Goal: Contribute content: Contribute content

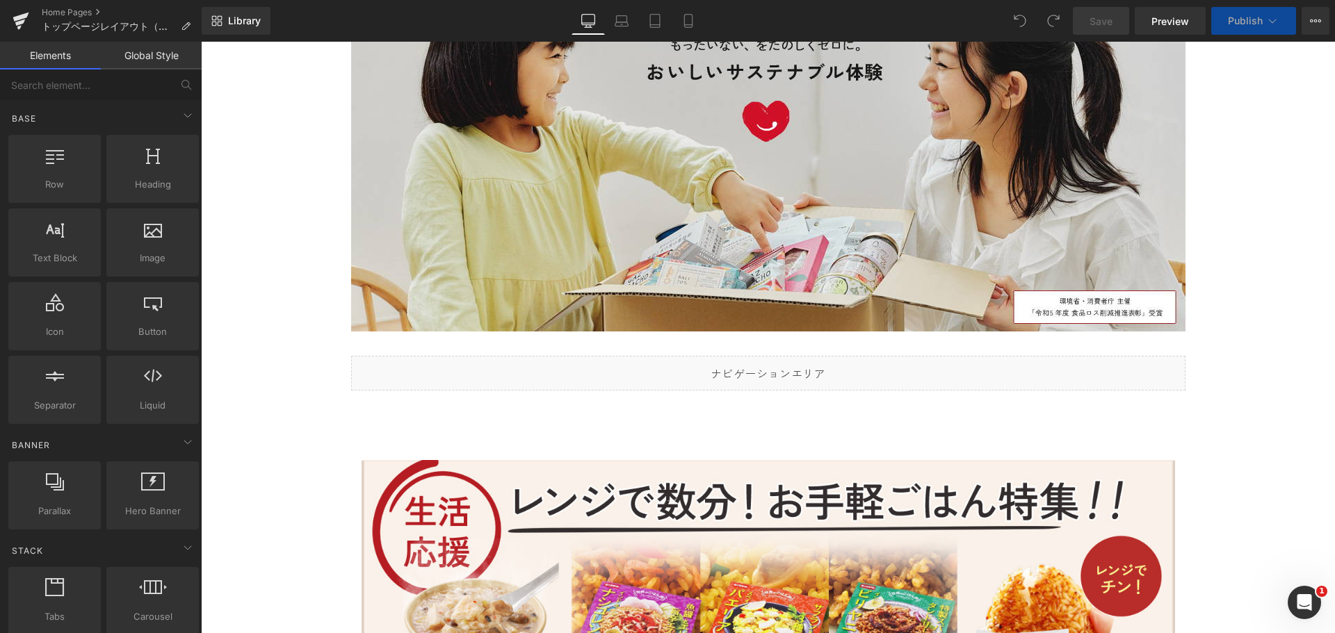
scroll to position [278, 0]
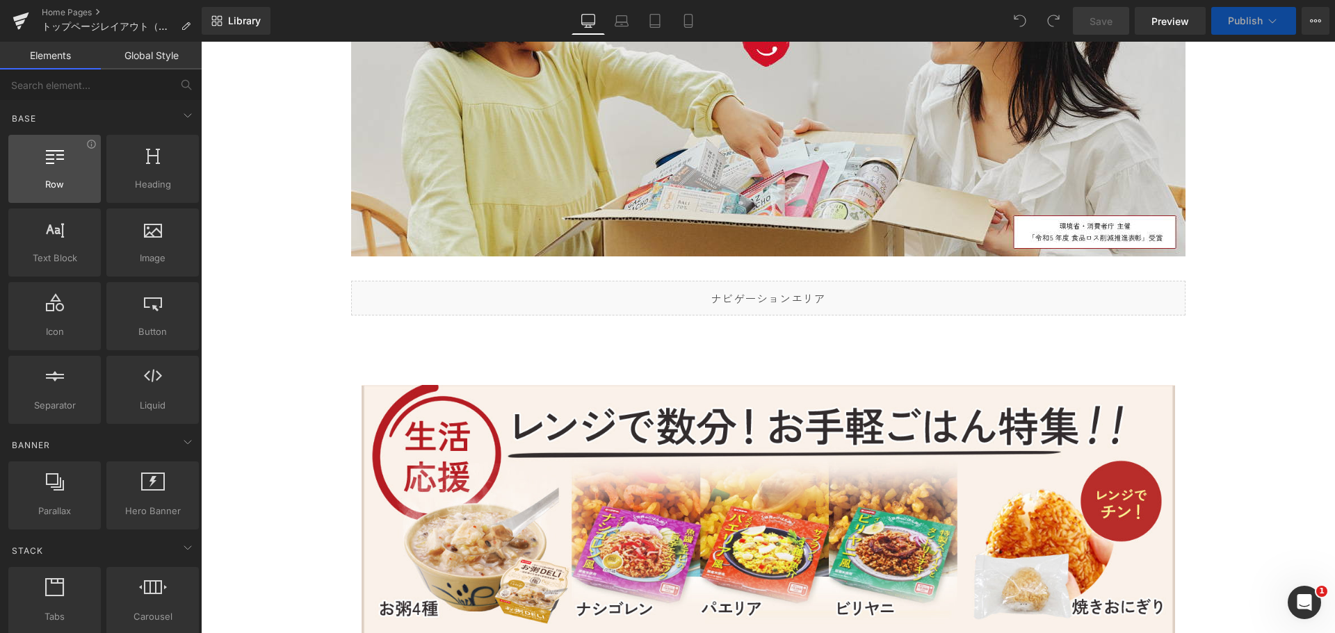
click at [70, 190] on span "Row" at bounding box center [55, 184] width 84 height 15
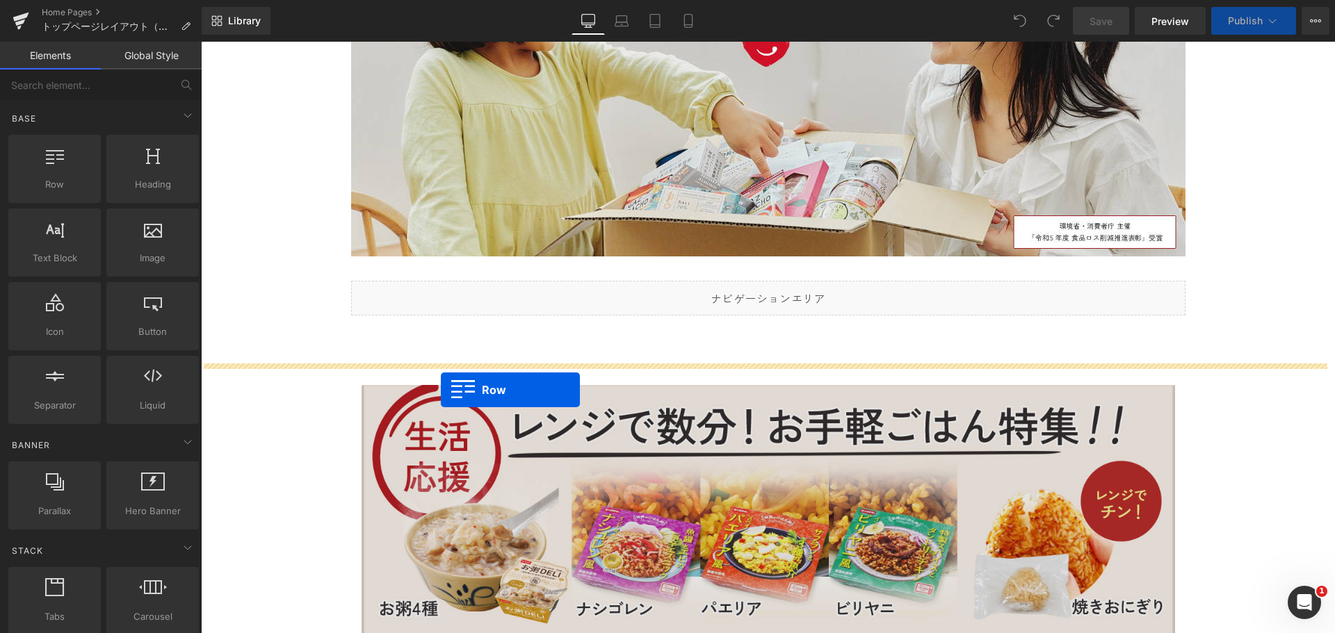
drag, startPoint x: 266, startPoint y: 212, endPoint x: 441, endPoint y: 390, distance: 249.2
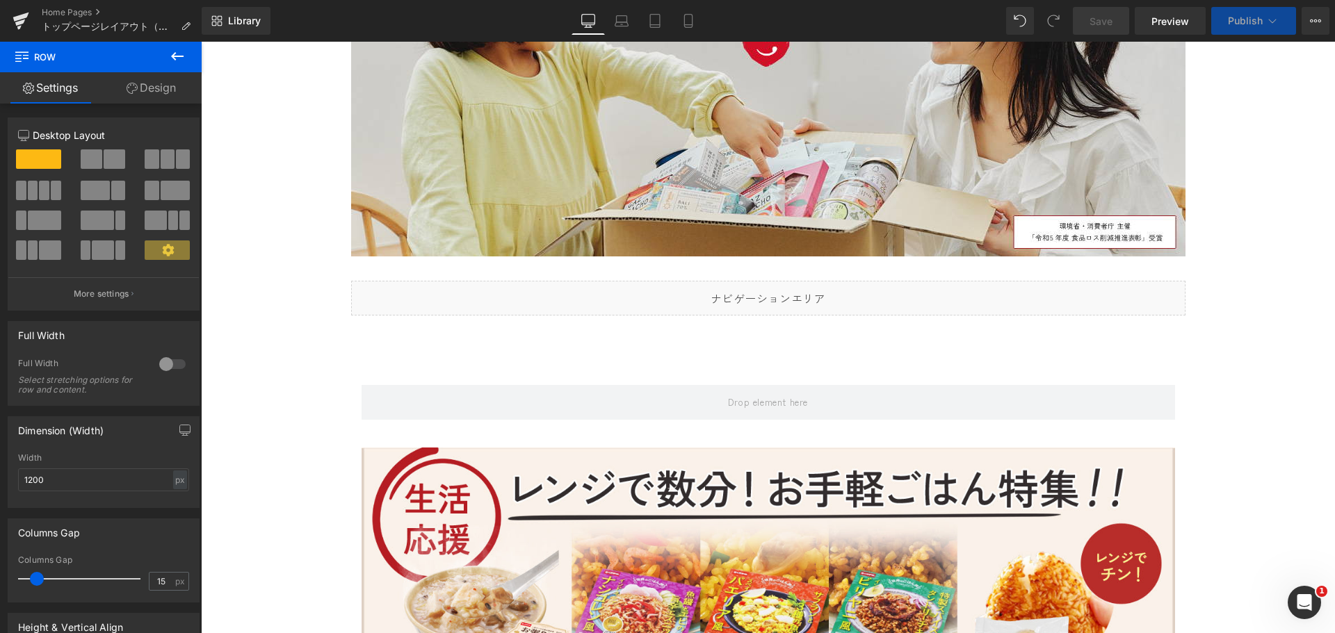
click at [177, 55] on icon at bounding box center [177, 56] width 17 height 17
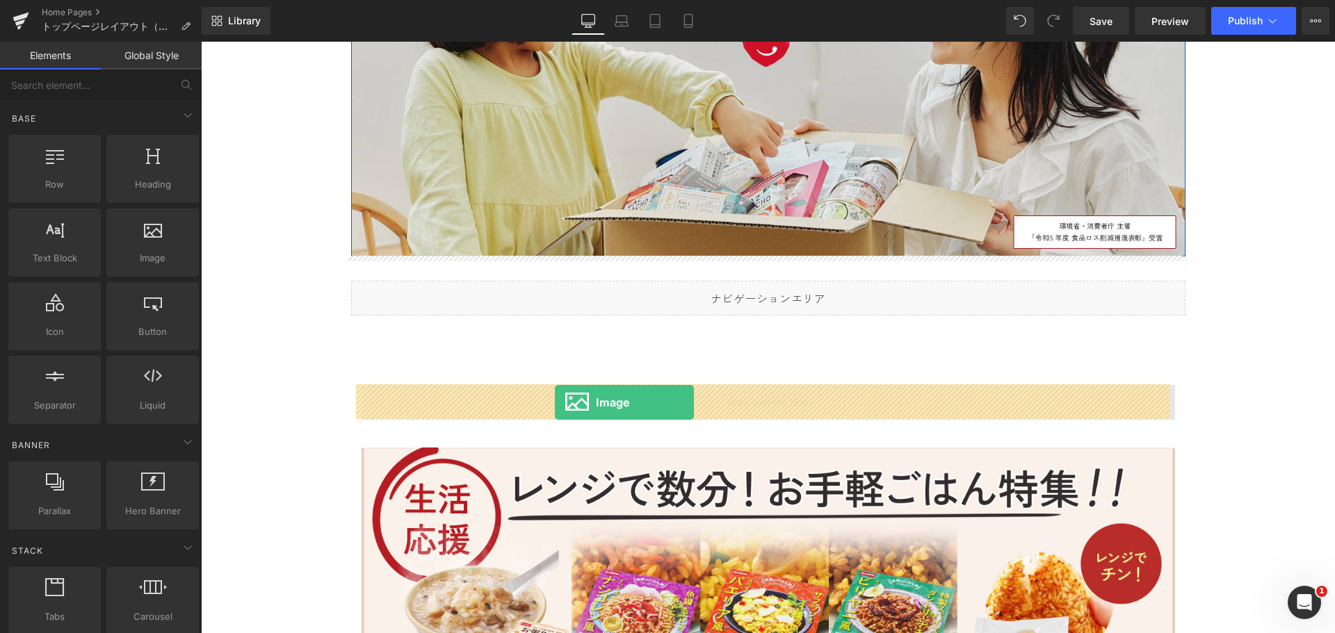
drag, startPoint x: 347, startPoint y: 295, endPoint x: 555, endPoint y: 402, distance: 234.1
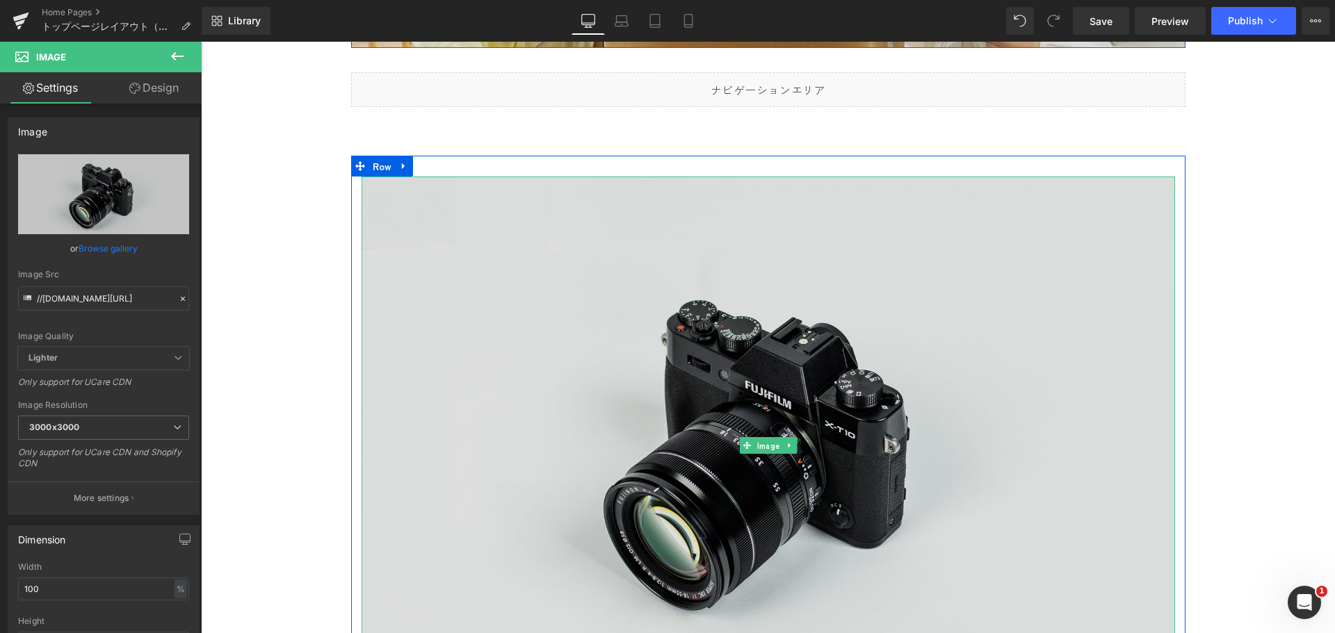
scroll to position [626, 0]
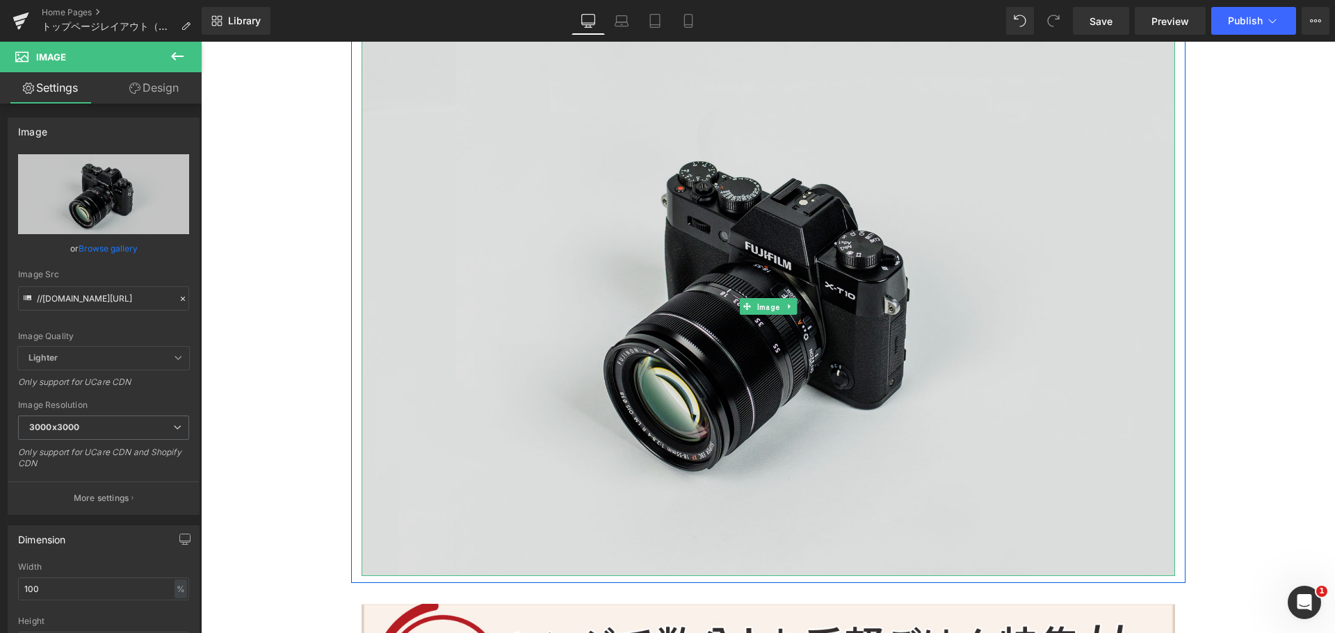
click at [573, 318] on img at bounding box center [767, 307] width 813 height 539
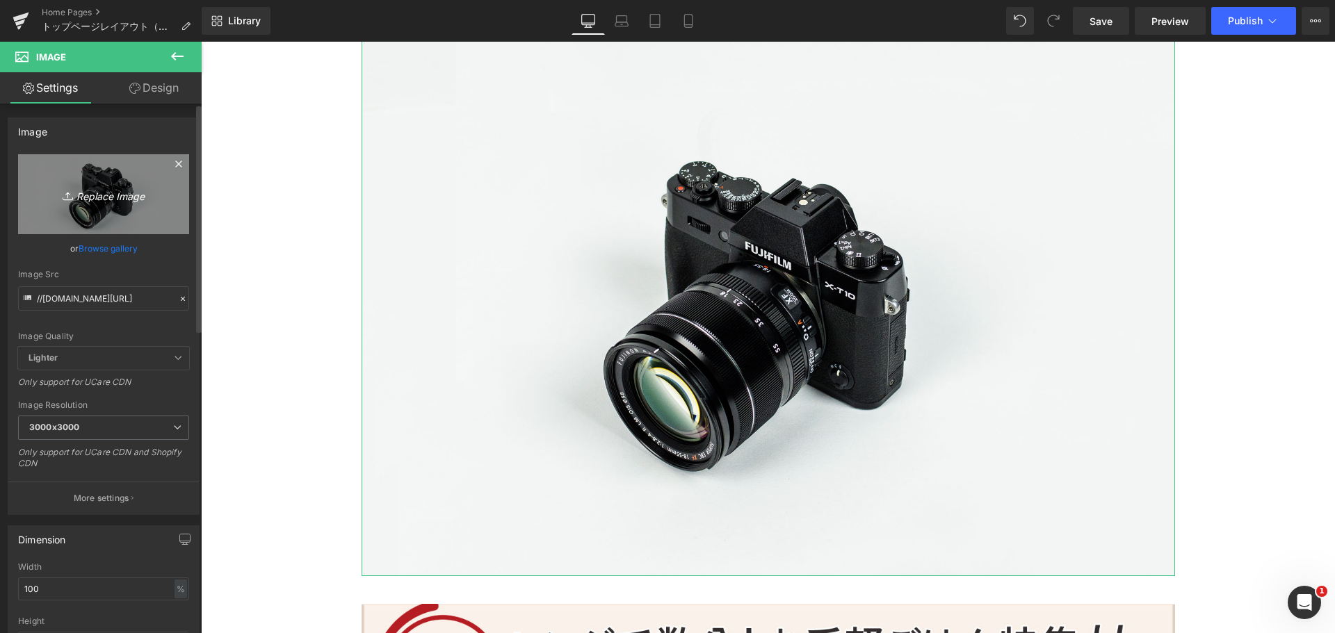
click at [94, 188] on icon "Replace Image" at bounding box center [103, 194] width 111 height 17
click at [115, 193] on icon "Replace Image" at bounding box center [103, 194] width 111 height 17
type input "C:\fakepath\10月食品ロス削減月間 (1280 x 500 px).png"
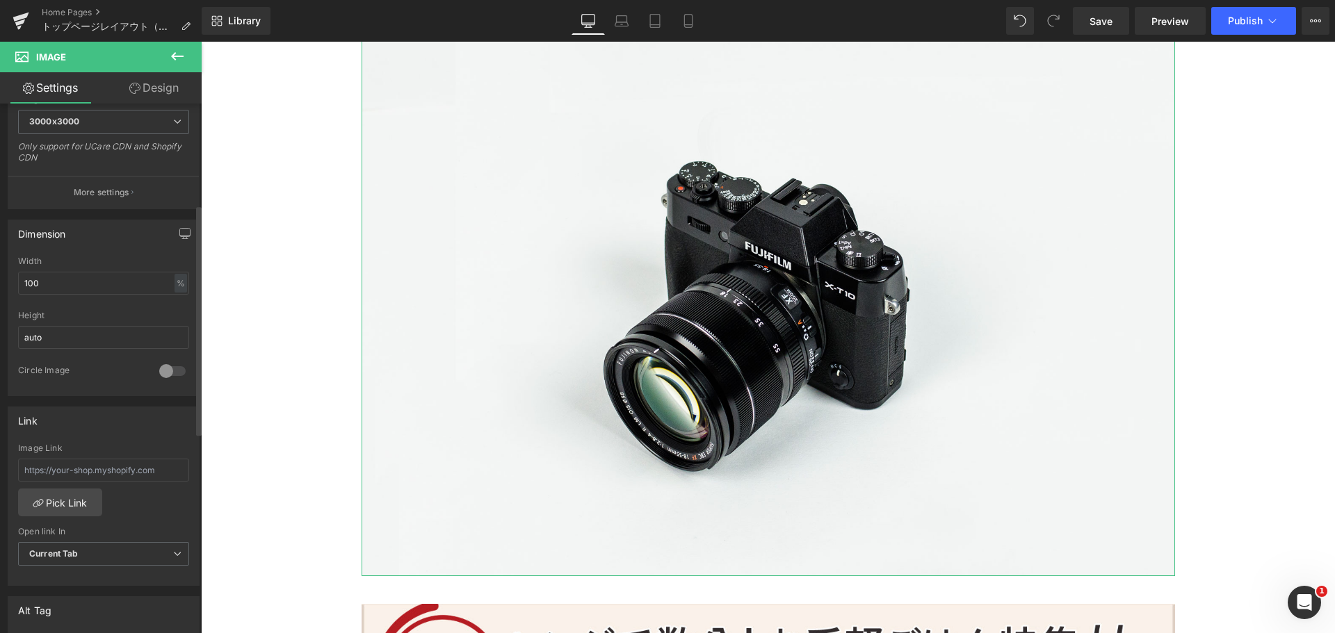
scroll to position [348, 0]
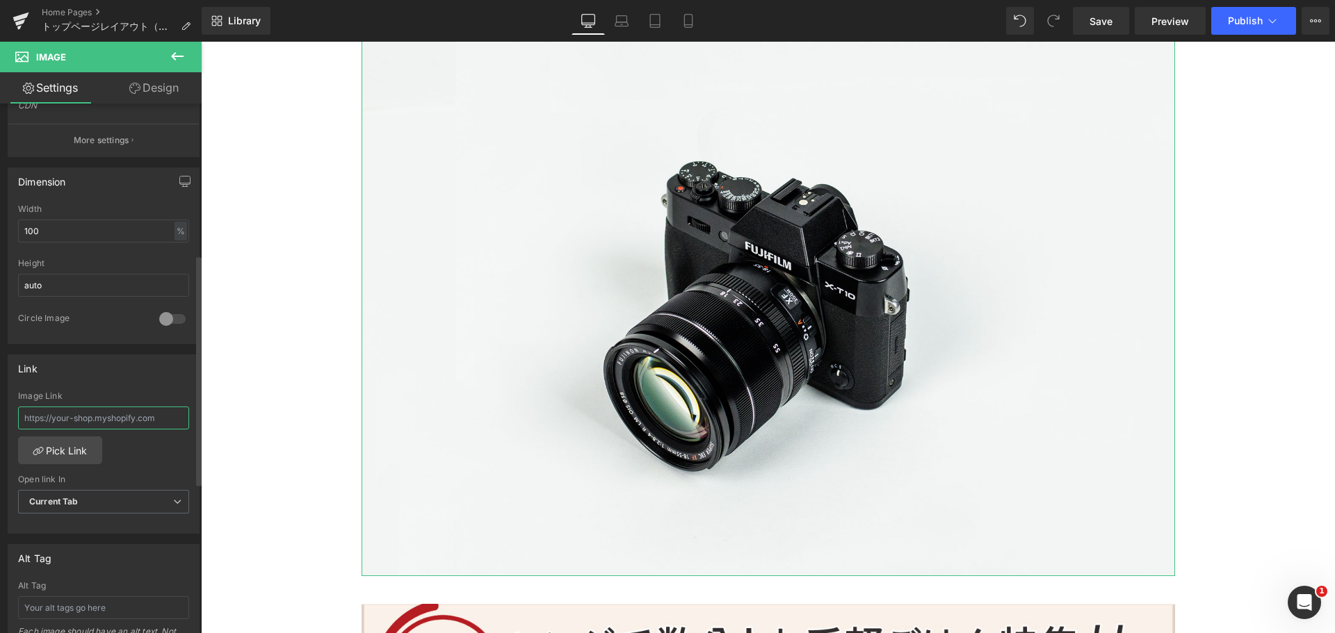
click at [141, 423] on input "text" at bounding box center [103, 418] width 171 height 23
drag, startPoint x: 168, startPoint y: 416, endPoint x: -19, endPoint y: 418, distance: 187.0
click at [0, 418] on html "Image You are previewing how the will restyle your page. You can not edit Eleme…" at bounding box center [667, 316] width 1335 height 633
paste input "https://losszero.jp/collections/all"
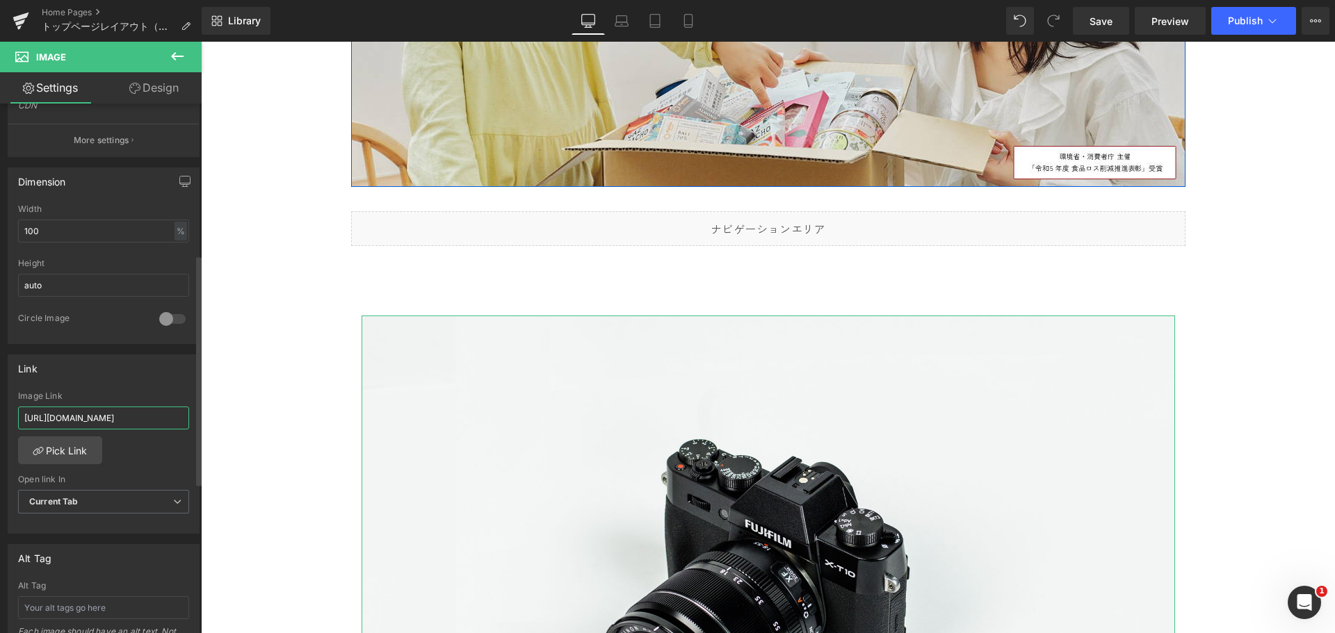
type input "https://losszero.jp/collections/all"
click at [149, 444] on div "Image Link https://losszero.jp/collections/all Pick Link Current Tab New Tab Op…" at bounding box center [103, 462] width 190 height 143
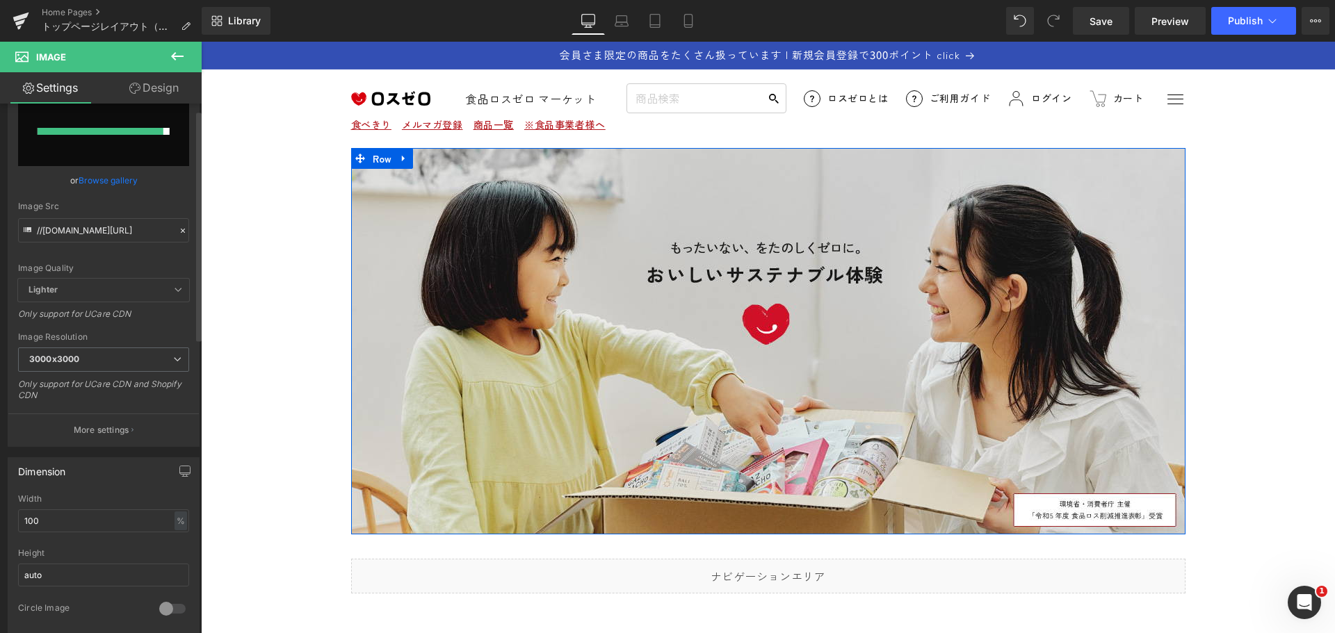
scroll to position [0, 0]
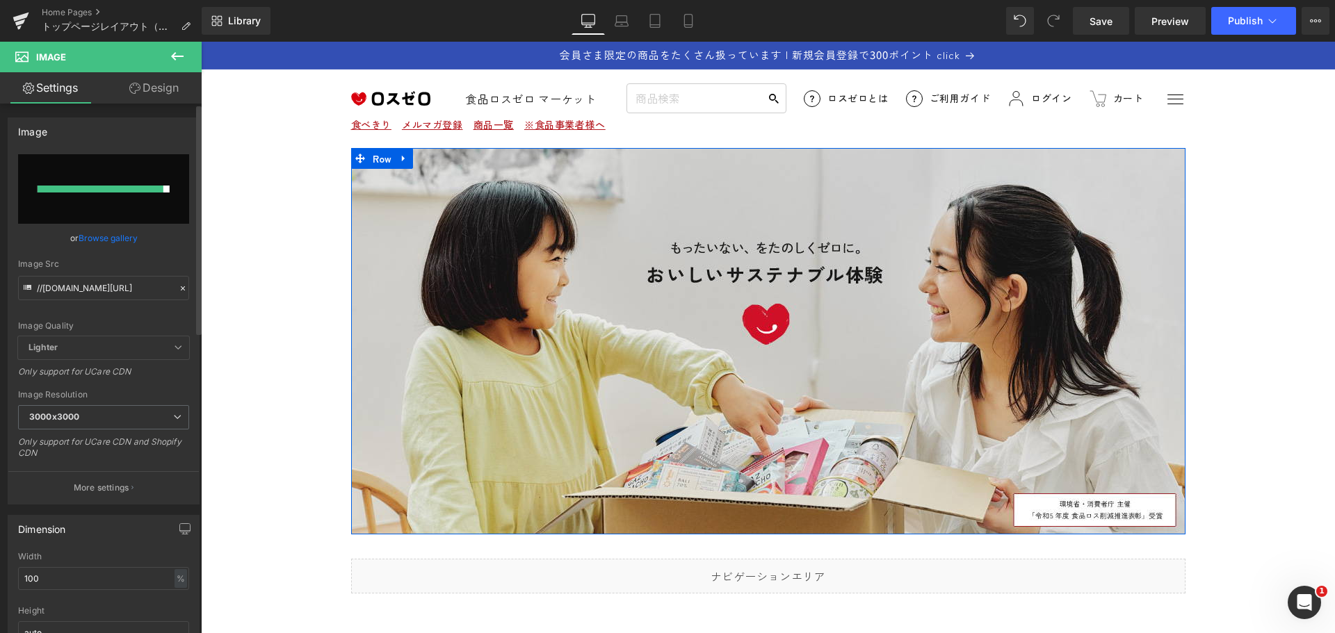
click at [151, 200] on input "file" at bounding box center [103, 189] width 171 height 70
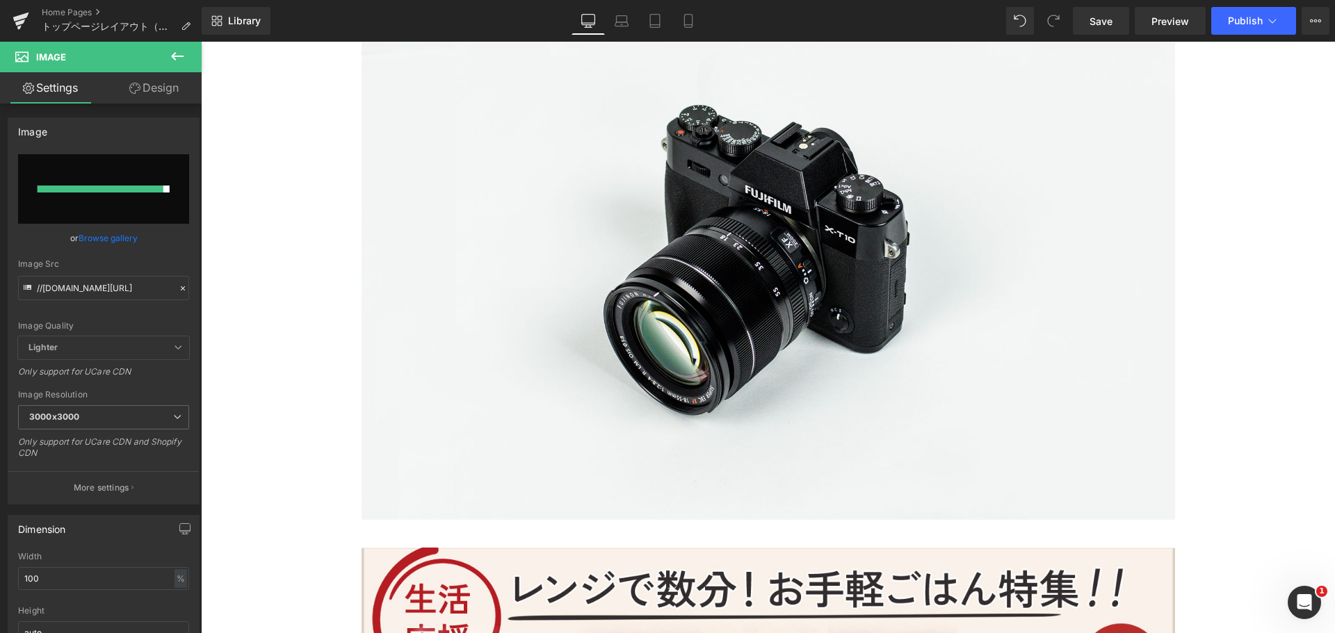
scroll to position [695, 0]
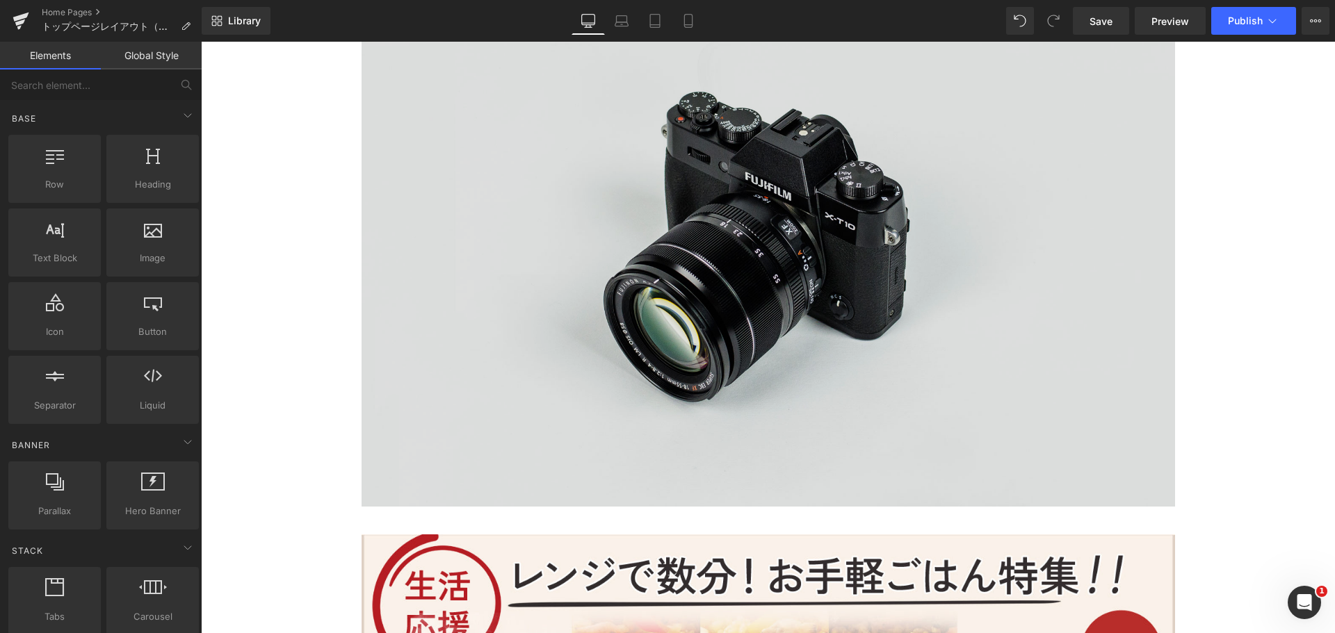
click at [483, 300] on img at bounding box center [767, 237] width 813 height 539
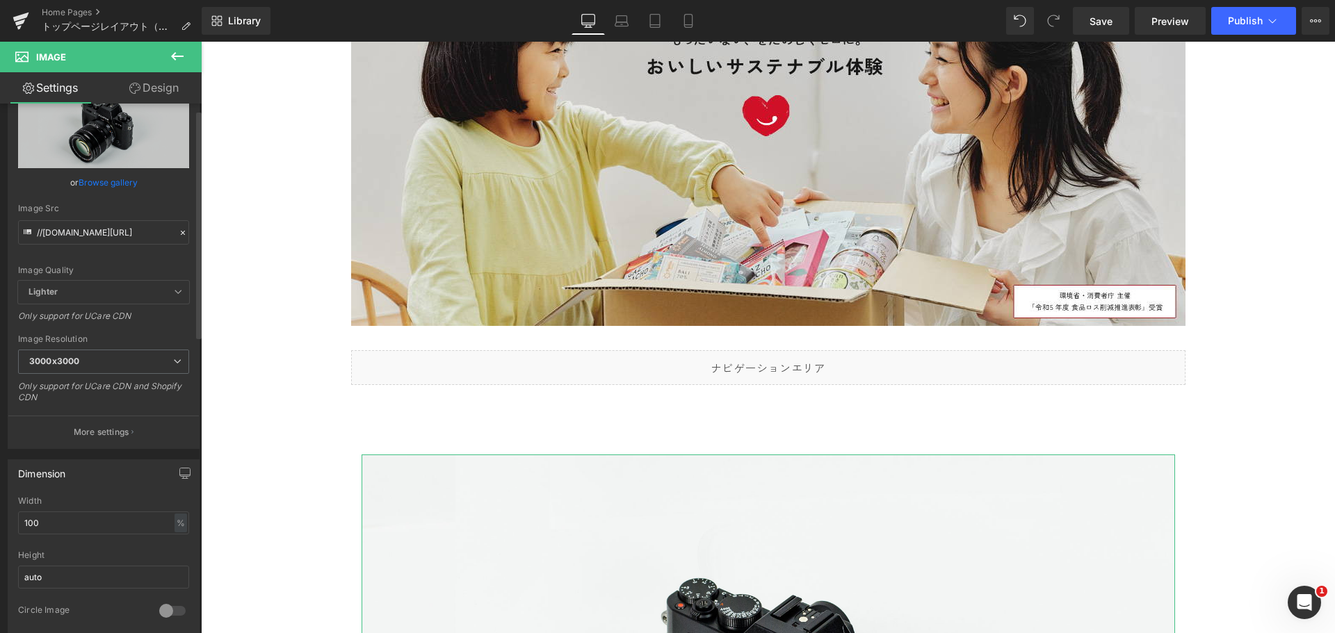
scroll to position [0, 0]
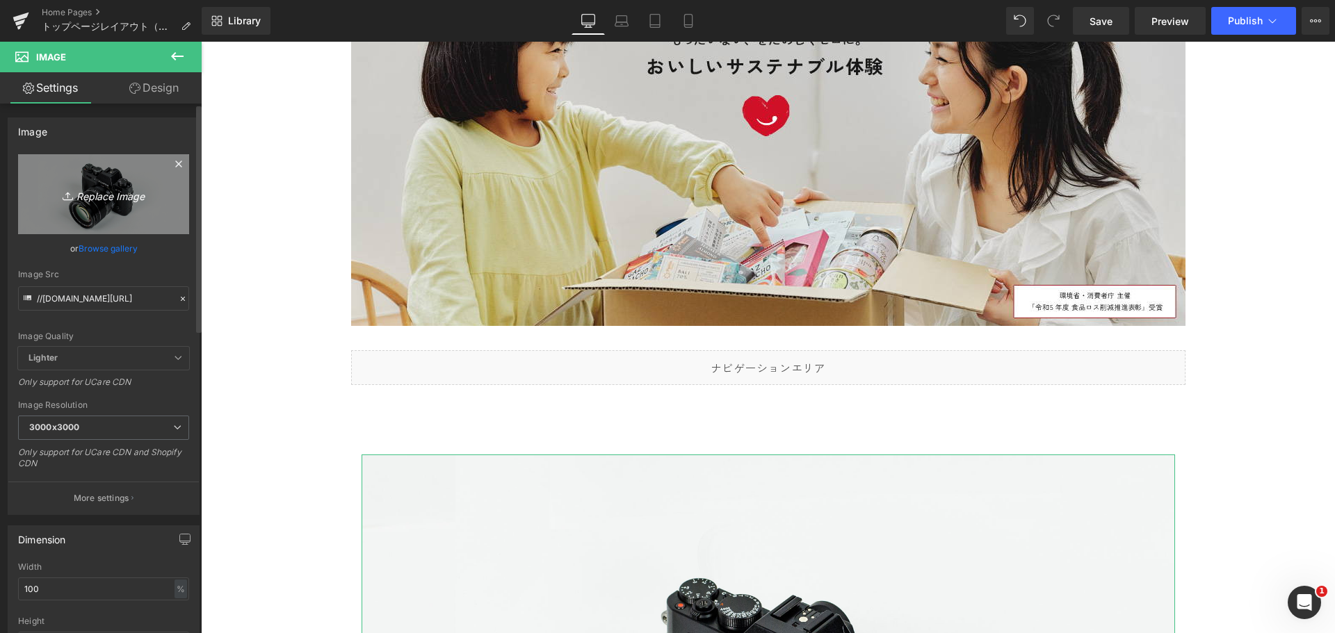
click at [94, 196] on icon "Replace Image" at bounding box center [103, 194] width 111 height 17
type input "C:\fakepath\10月食品ロス削減月間 (1280 x 500 px).png"
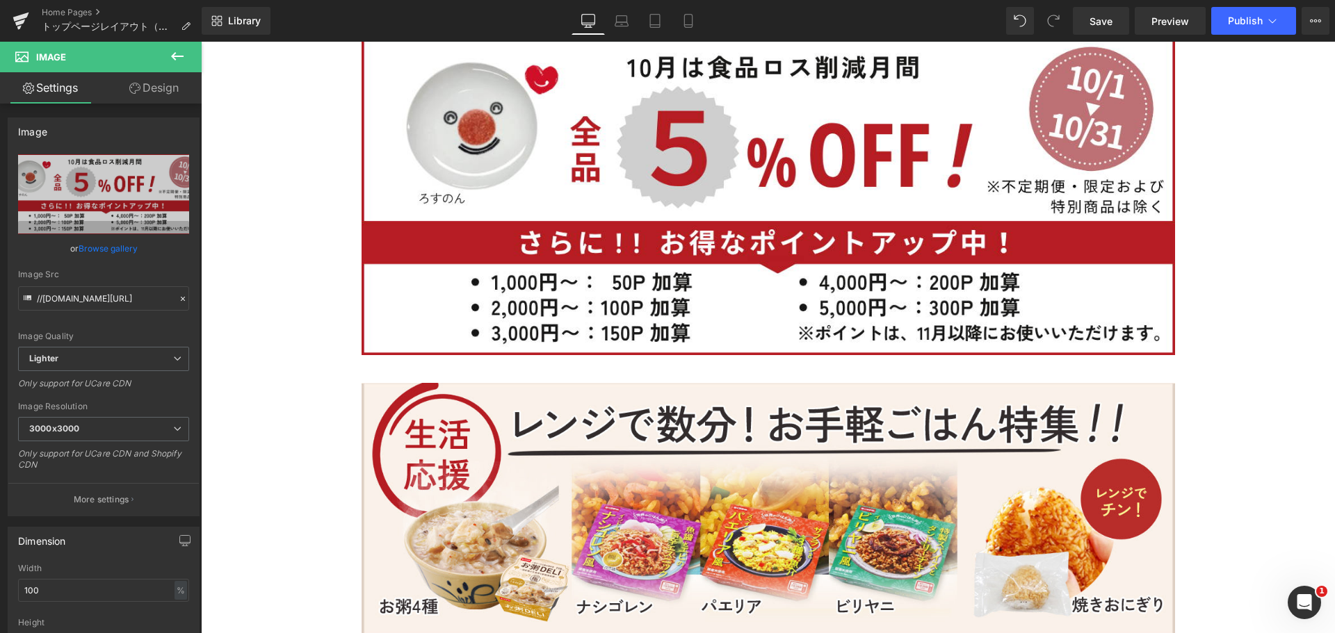
scroll to position [487, 0]
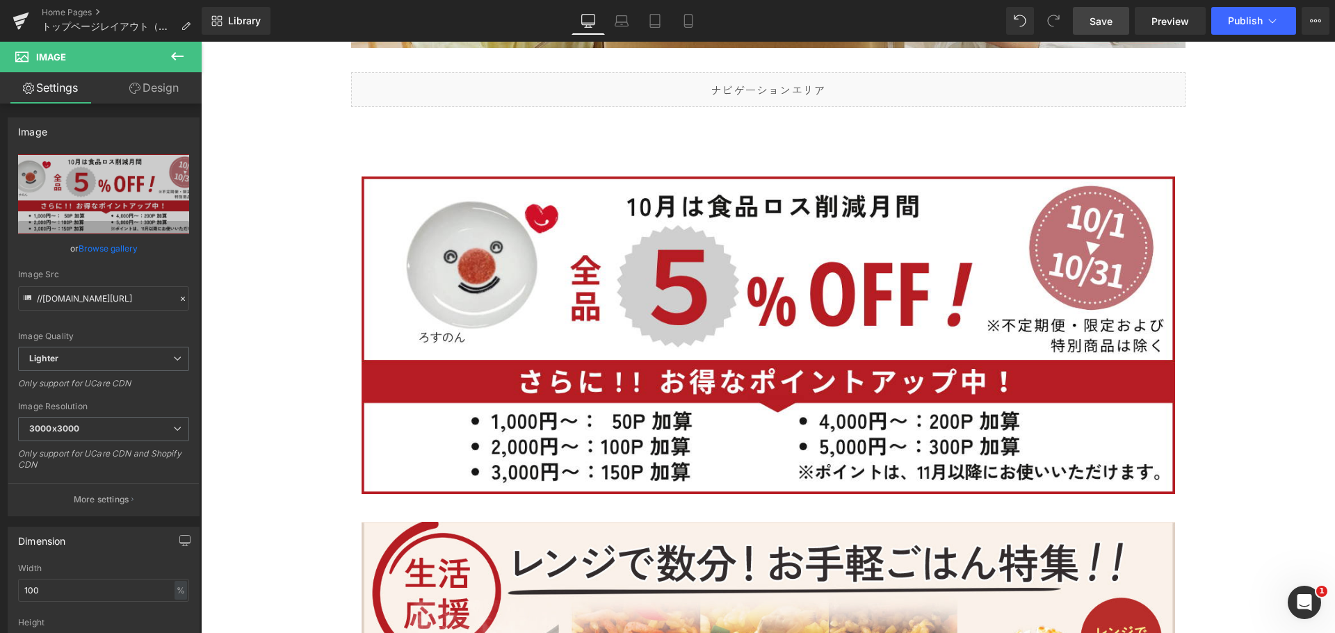
click at [1096, 28] on span "Save" at bounding box center [1100, 21] width 23 height 15
click at [1255, 27] on button "Publish" at bounding box center [1253, 21] width 85 height 28
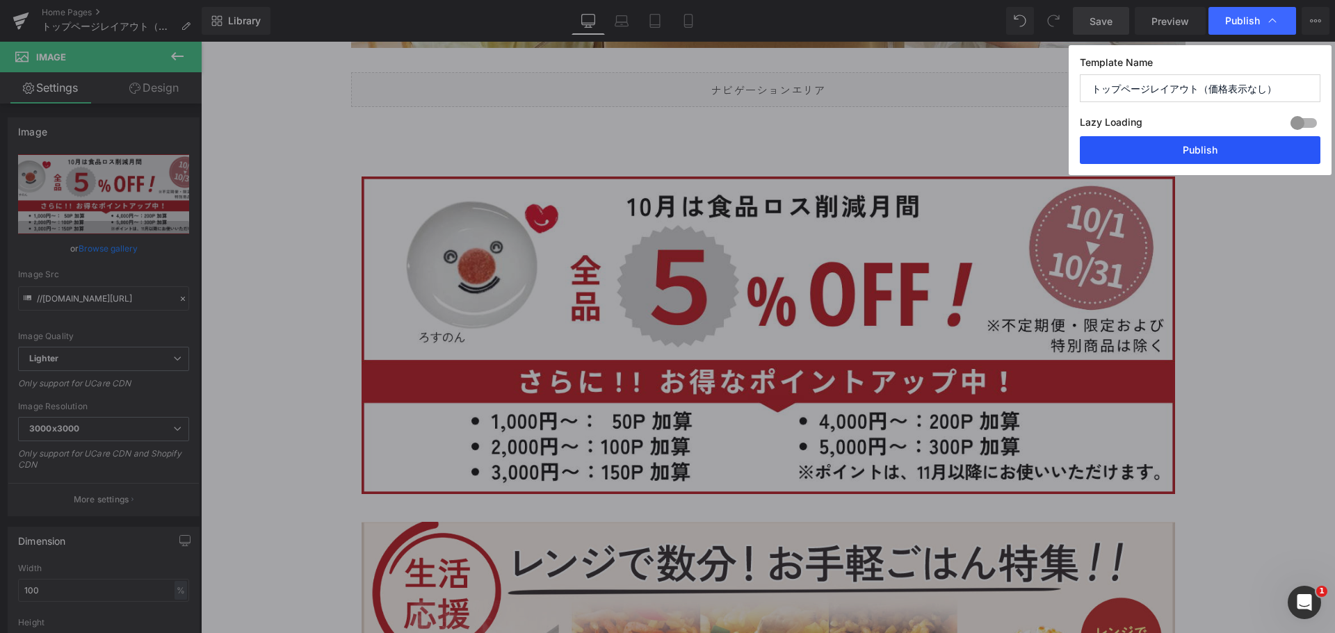
click at [1232, 142] on button "Publish" at bounding box center [1200, 150] width 241 height 28
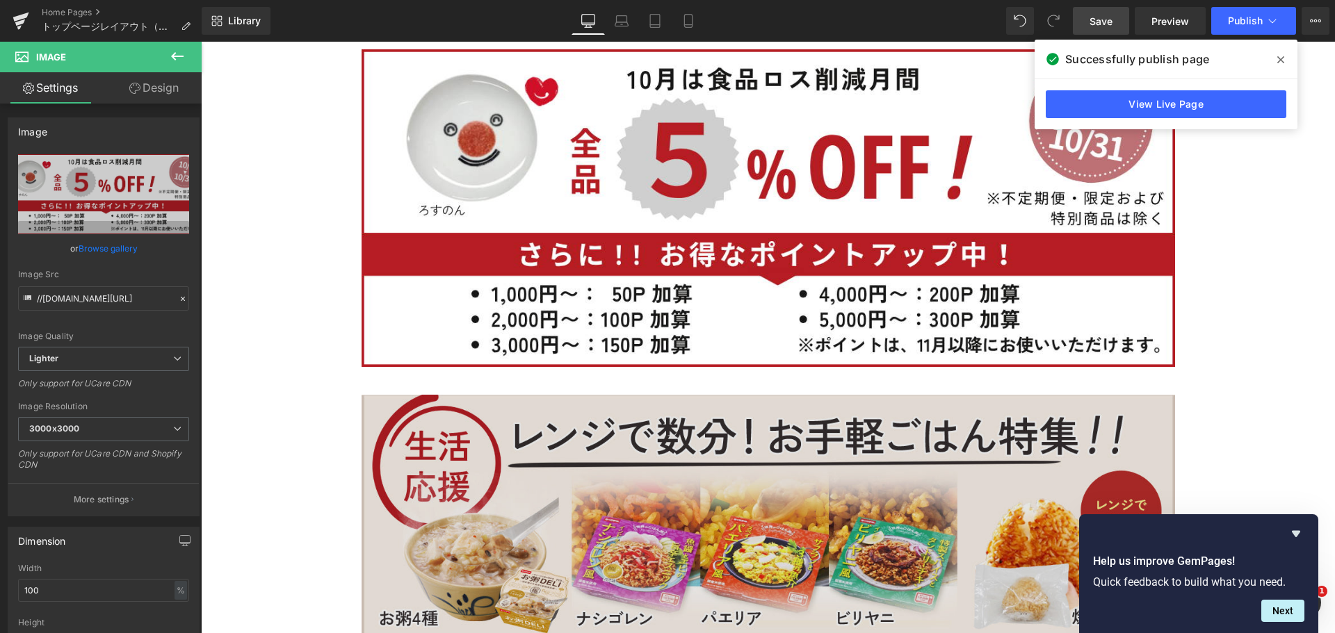
scroll to position [556, 0]
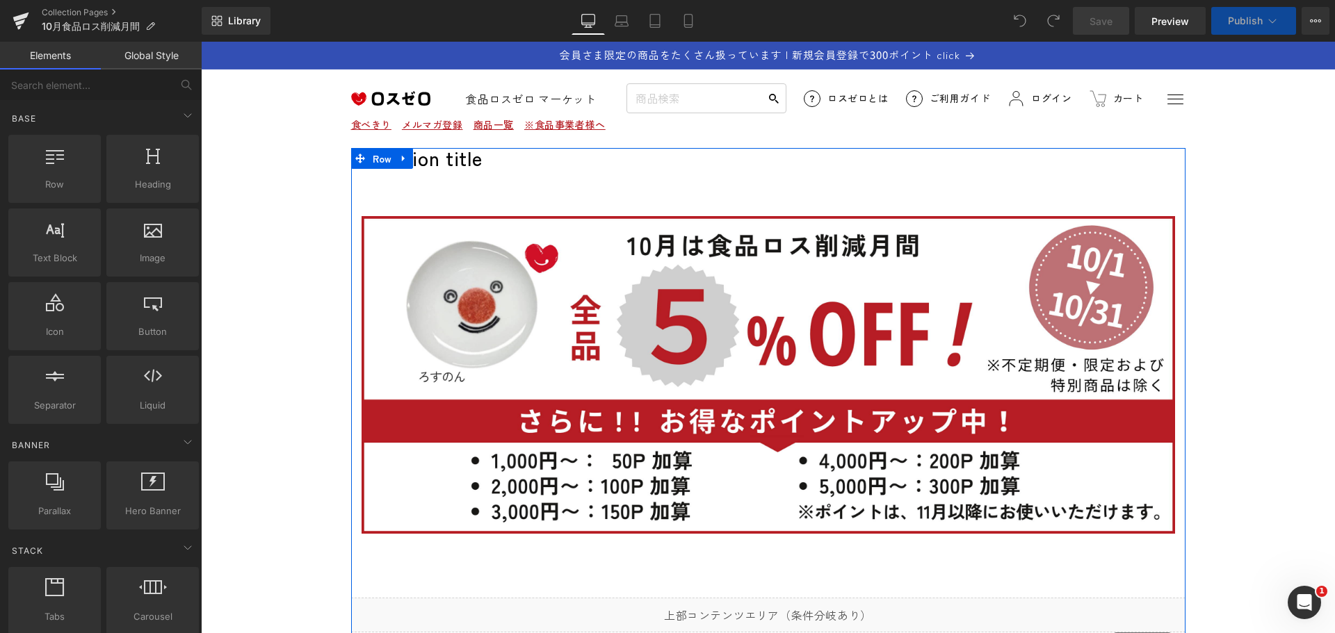
scroll to position [278, 0]
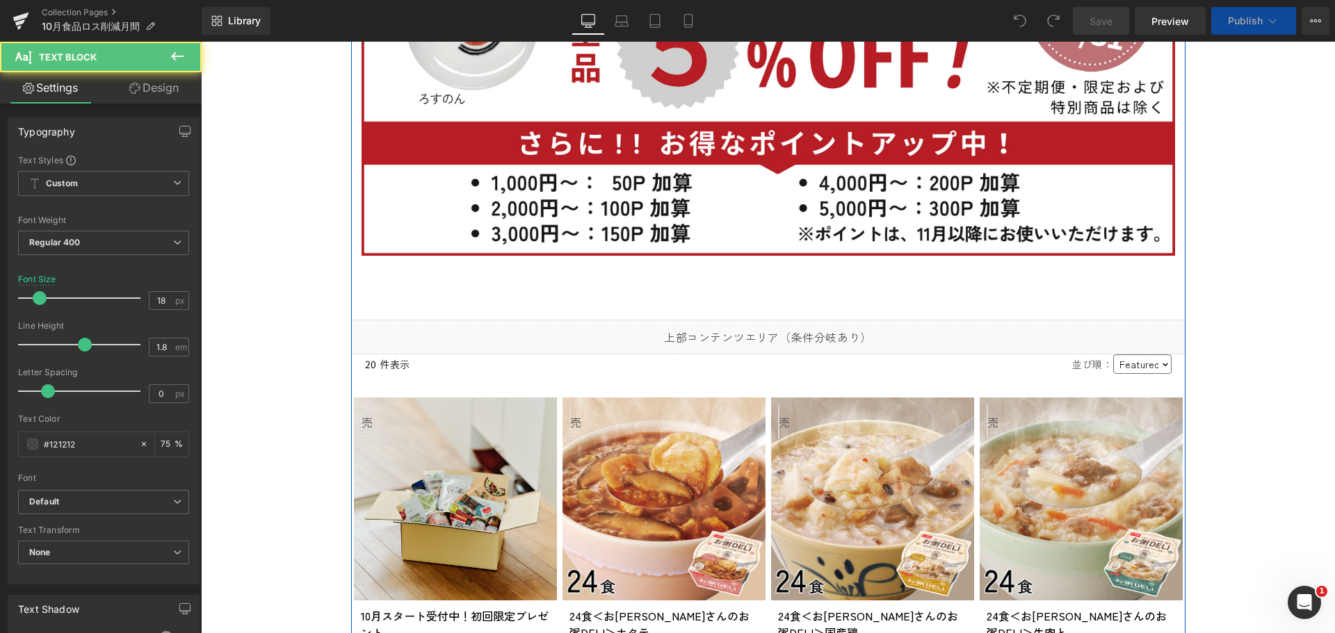
click at [837, 283] on p at bounding box center [767, 281] width 813 height 22
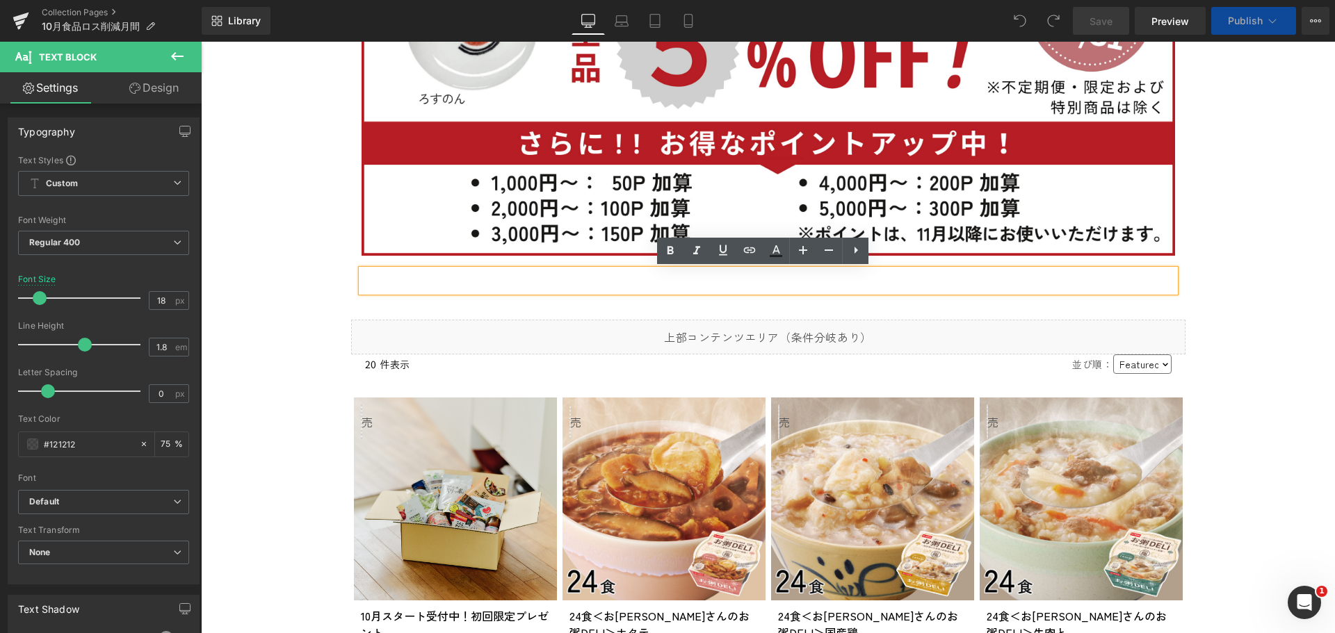
click at [838, 284] on p at bounding box center [767, 281] width 813 height 22
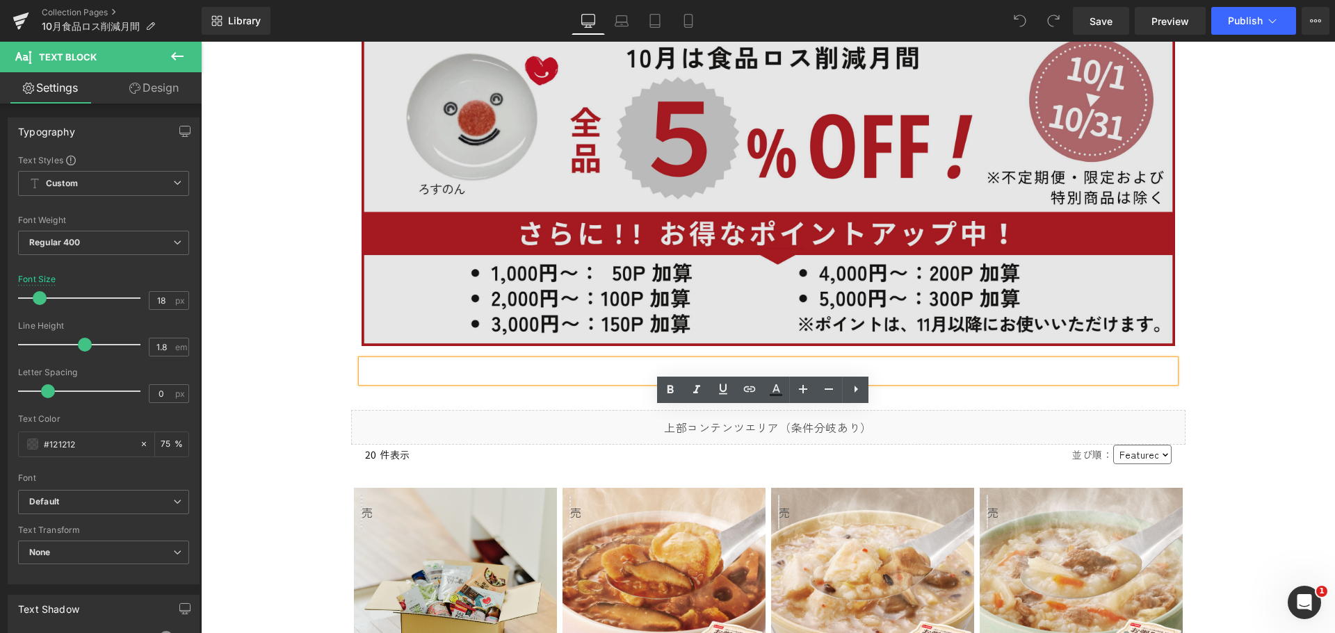
scroll to position [139, 0]
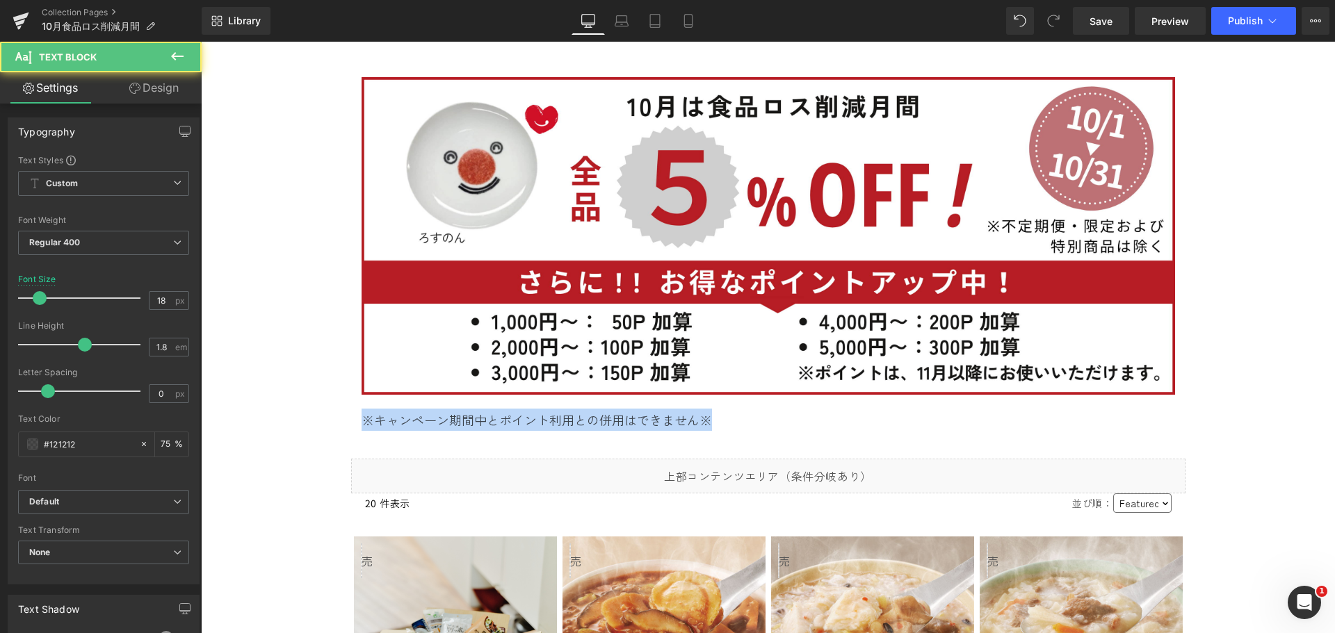
drag, startPoint x: 718, startPoint y: 426, endPoint x: 318, endPoint y: 425, distance: 399.7
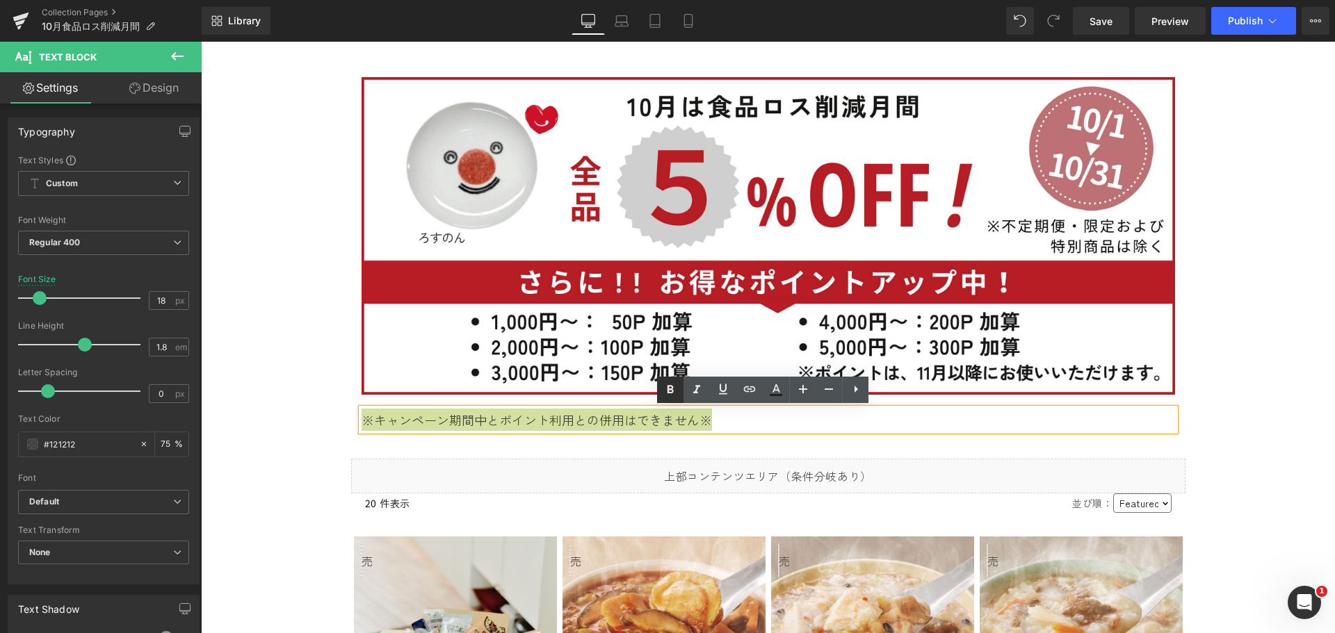
click at [672, 393] on icon at bounding box center [670, 389] width 6 height 8
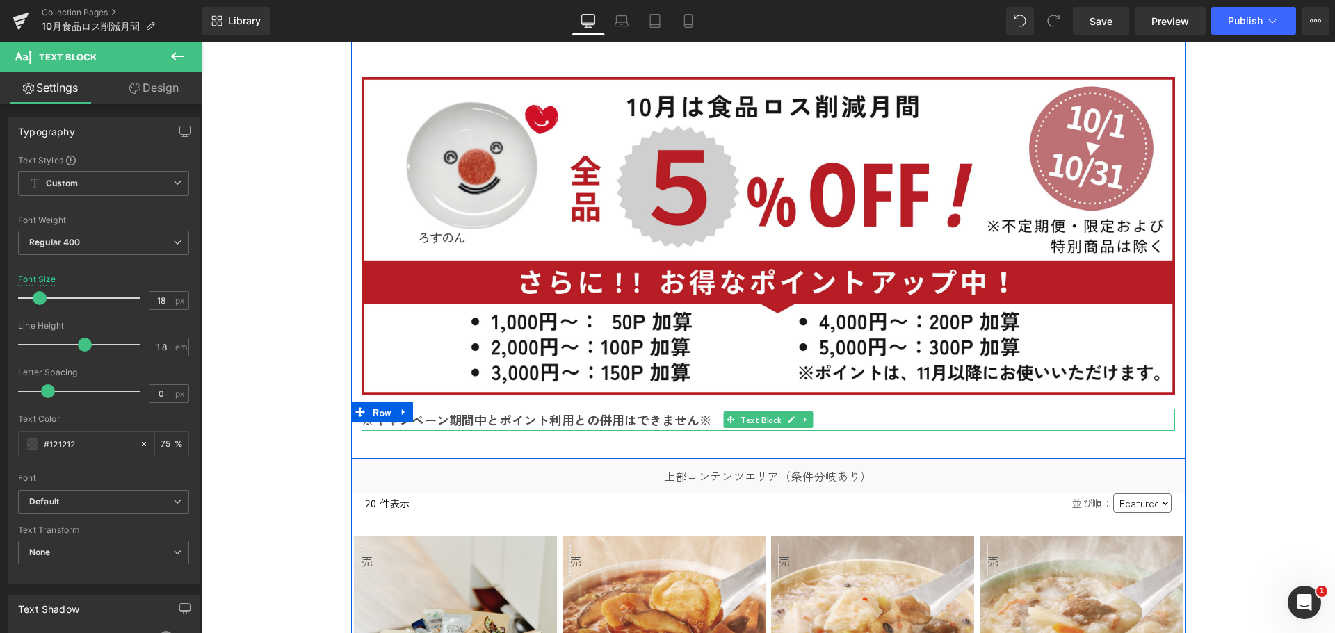
click at [494, 423] on strong "※キャンペーン期間中とポイント利用との併用はできません※" at bounding box center [536, 420] width 350 height 18
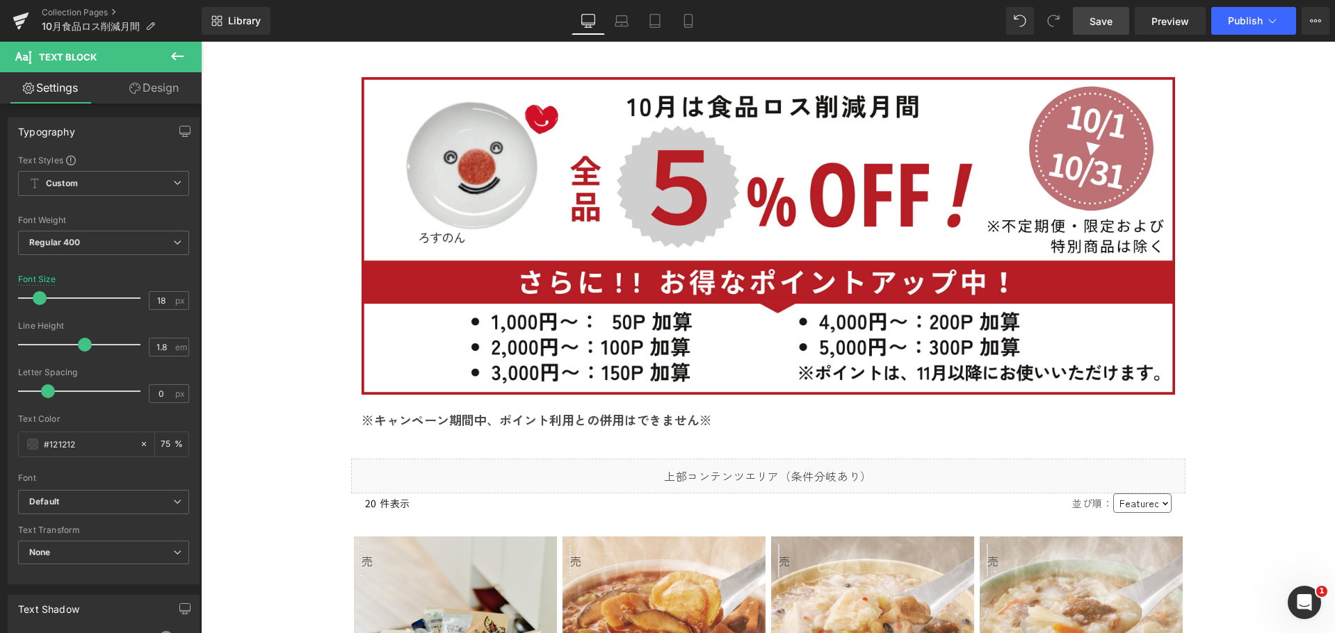
click at [1112, 29] on link "Save" at bounding box center [1101, 21] width 56 height 28
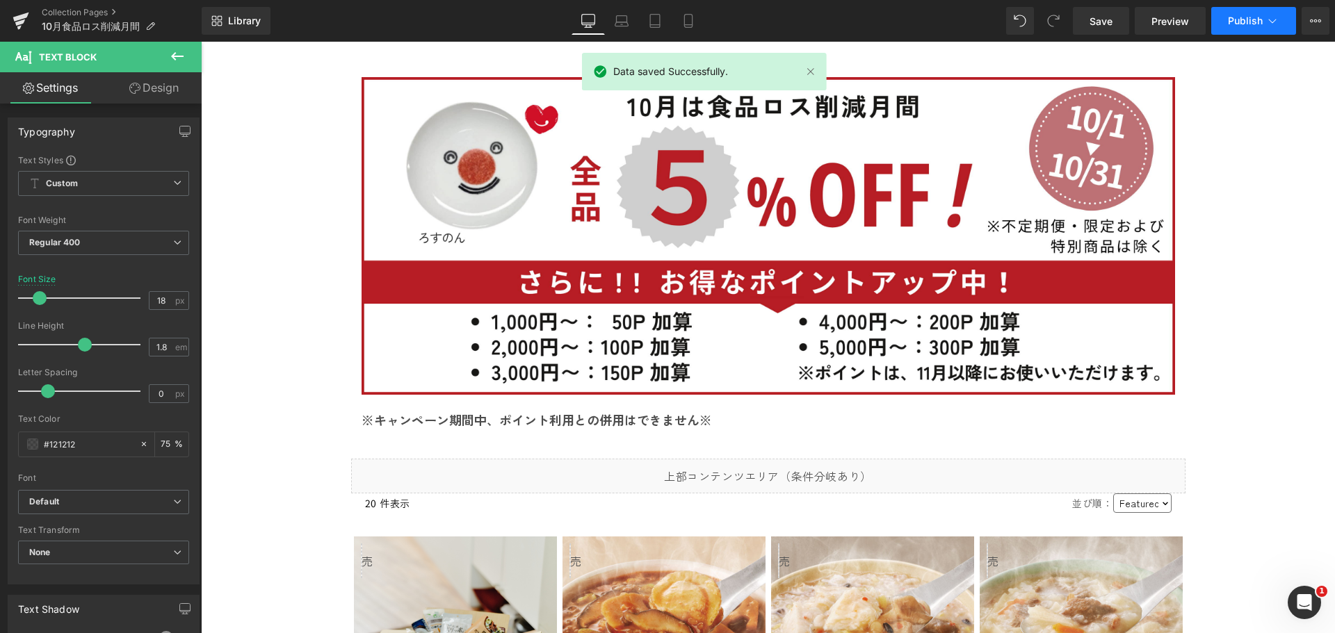
click at [1263, 28] on button "Publish" at bounding box center [1253, 21] width 85 height 28
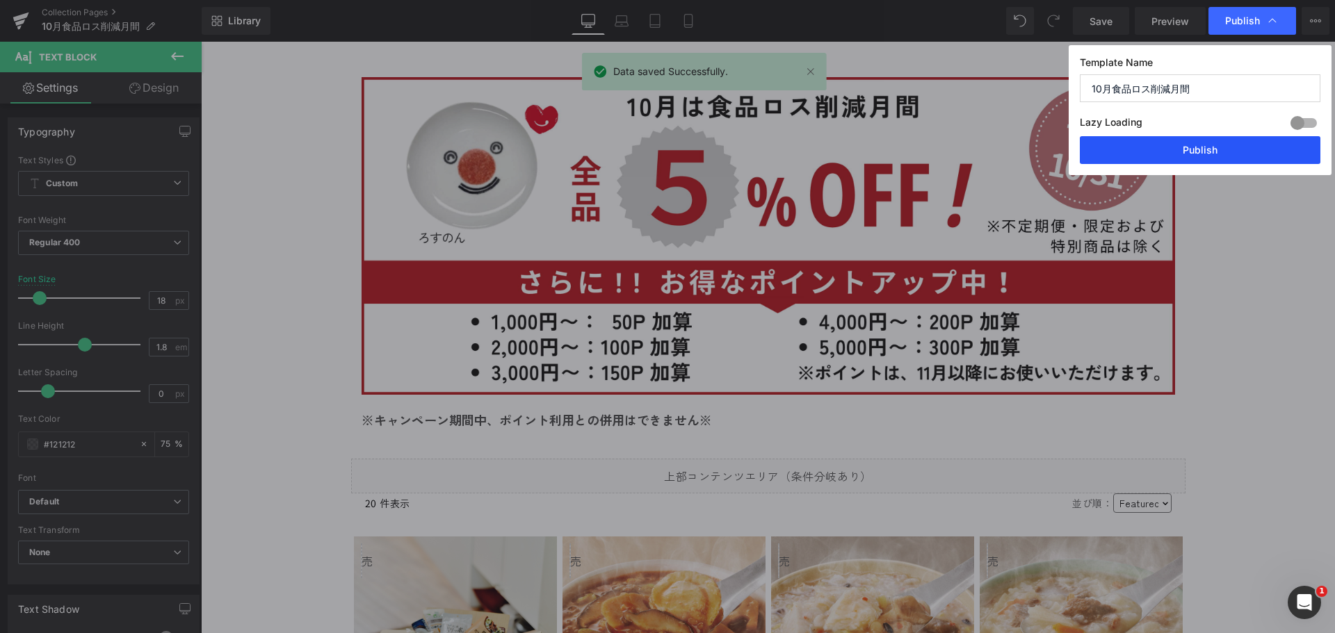
click at [1217, 157] on button "Publish" at bounding box center [1200, 150] width 241 height 28
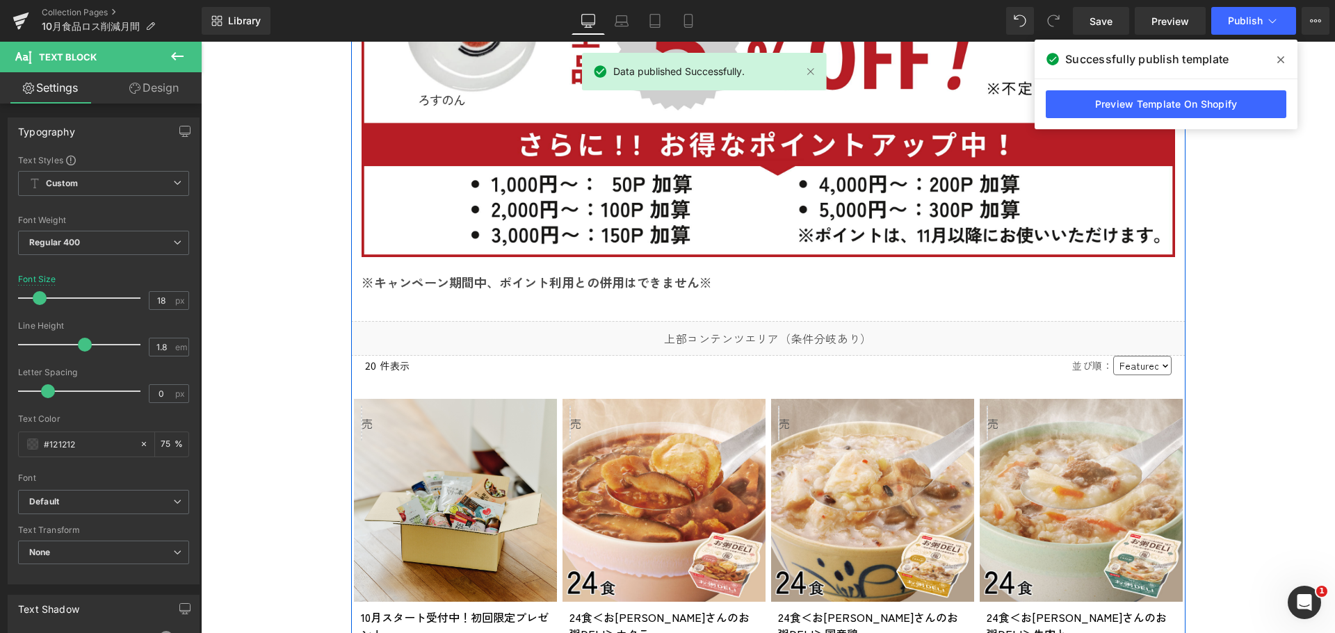
scroll to position [278, 0]
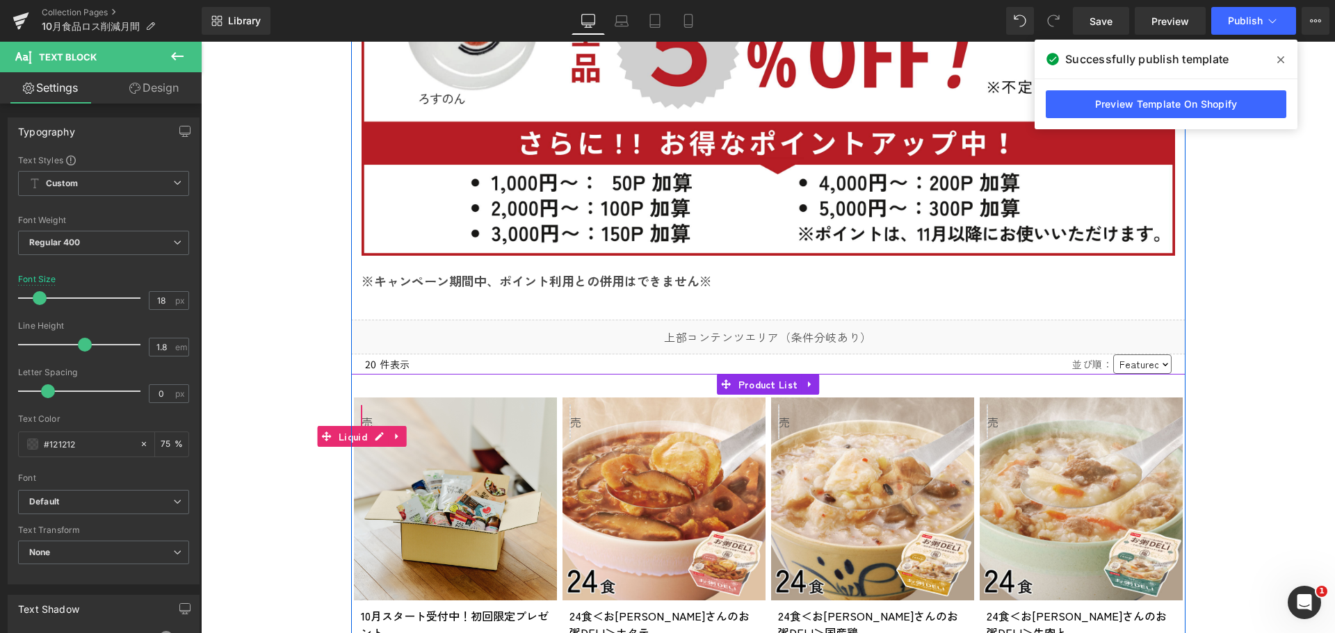
click at [361, 423] on div "Liquid" at bounding box center [361, 422] width 1 height 35
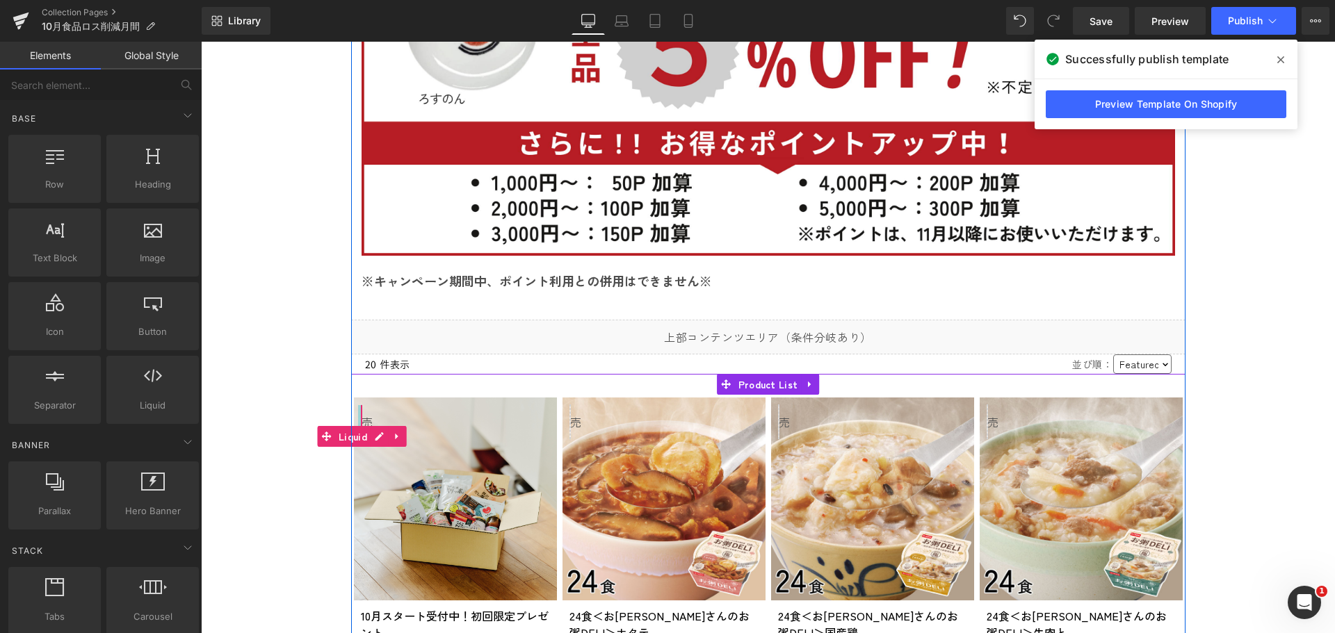
click at [358, 421] on div at bounding box center [359, 421] width 3 height 33
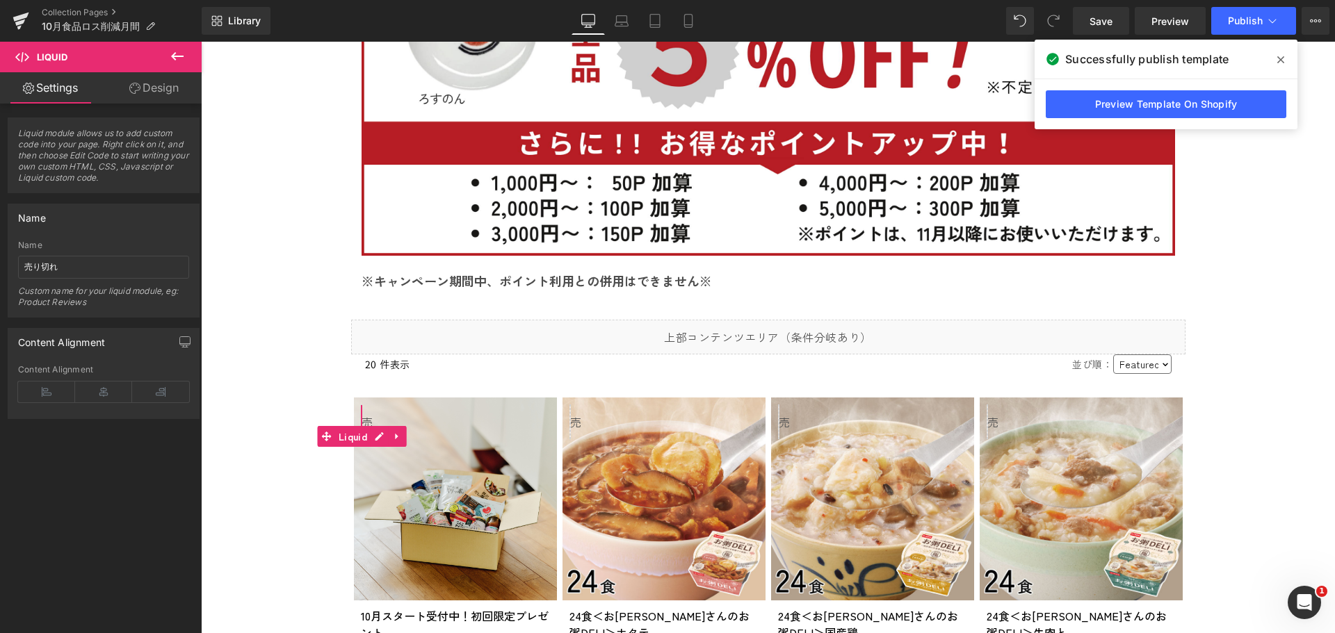
click at [136, 85] on icon at bounding box center [134, 88] width 11 height 11
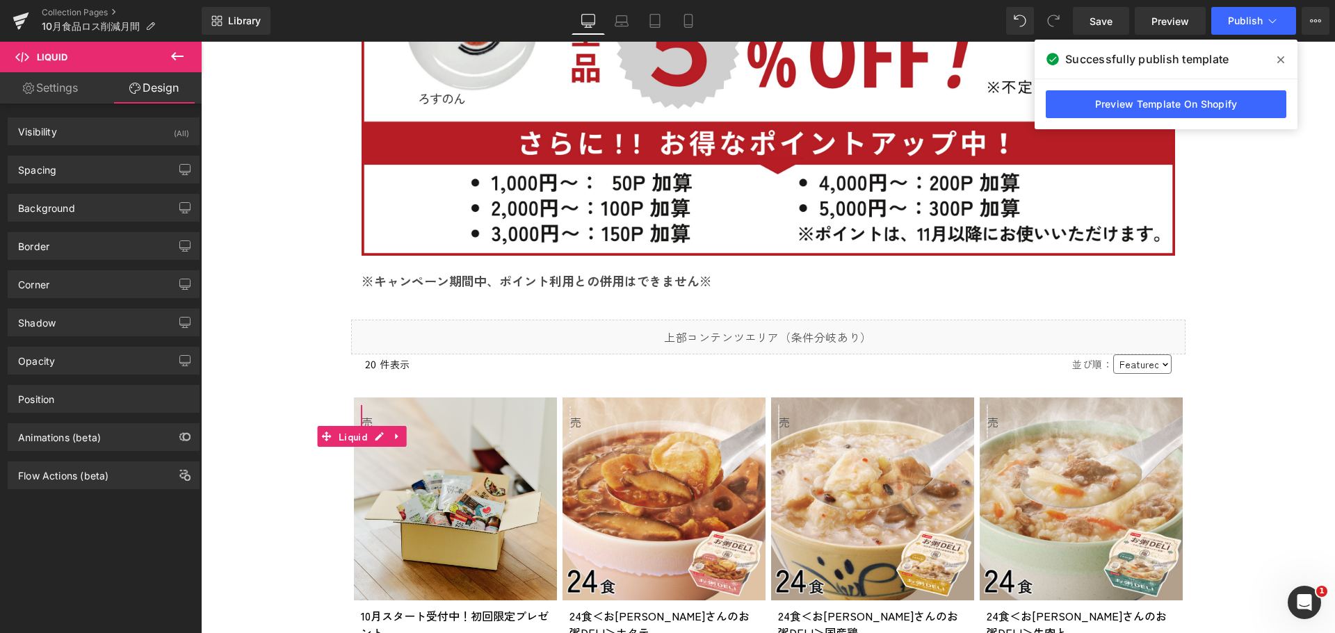
click at [60, 87] on link "Settings" at bounding box center [50, 87] width 101 height 31
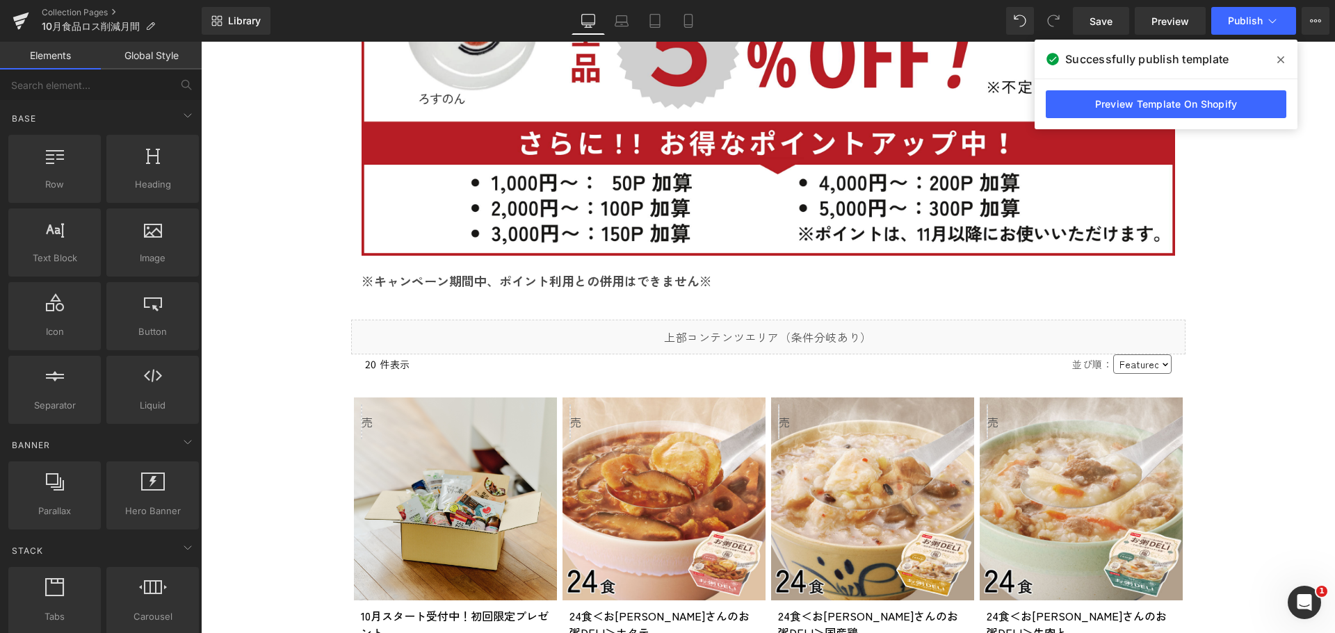
click at [1281, 59] on icon at bounding box center [1280, 59] width 7 height 7
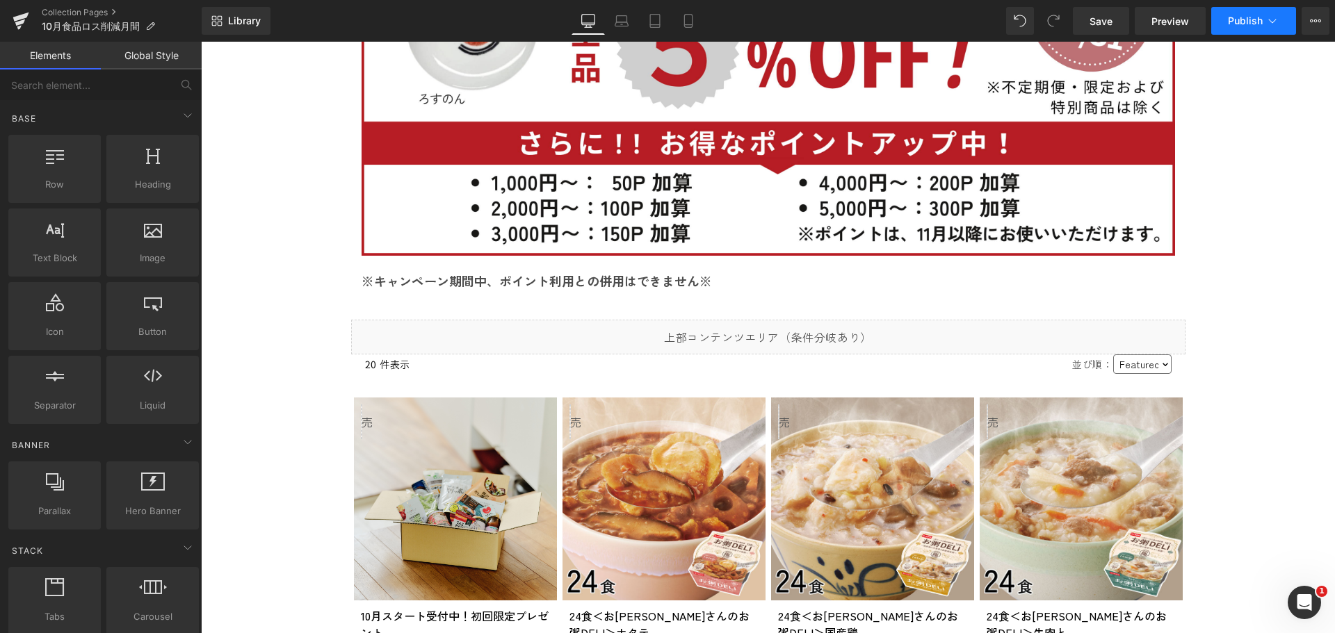
click at [1251, 29] on button "Publish" at bounding box center [1253, 21] width 85 height 28
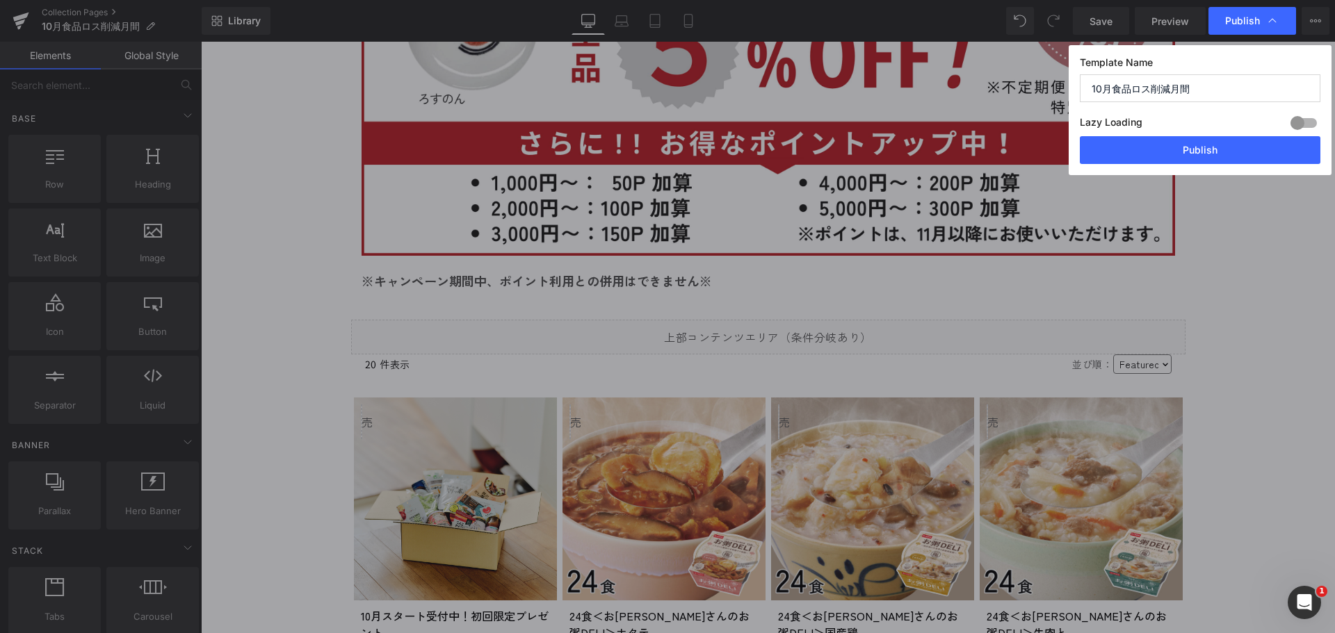
click at [1251, 29] on div "Publish" at bounding box center [1252, 21] width 88 height 28
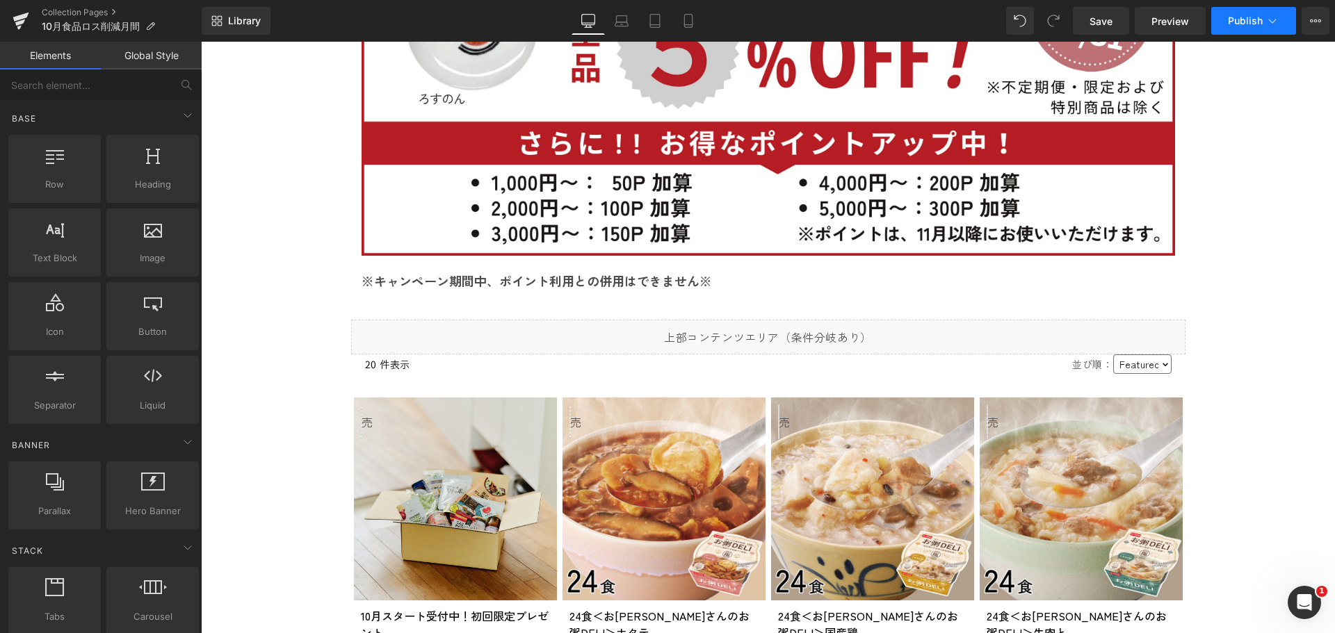
click at [1251, 29] on button "Publish" at bounding box center [1253, 21] width 85 height 28
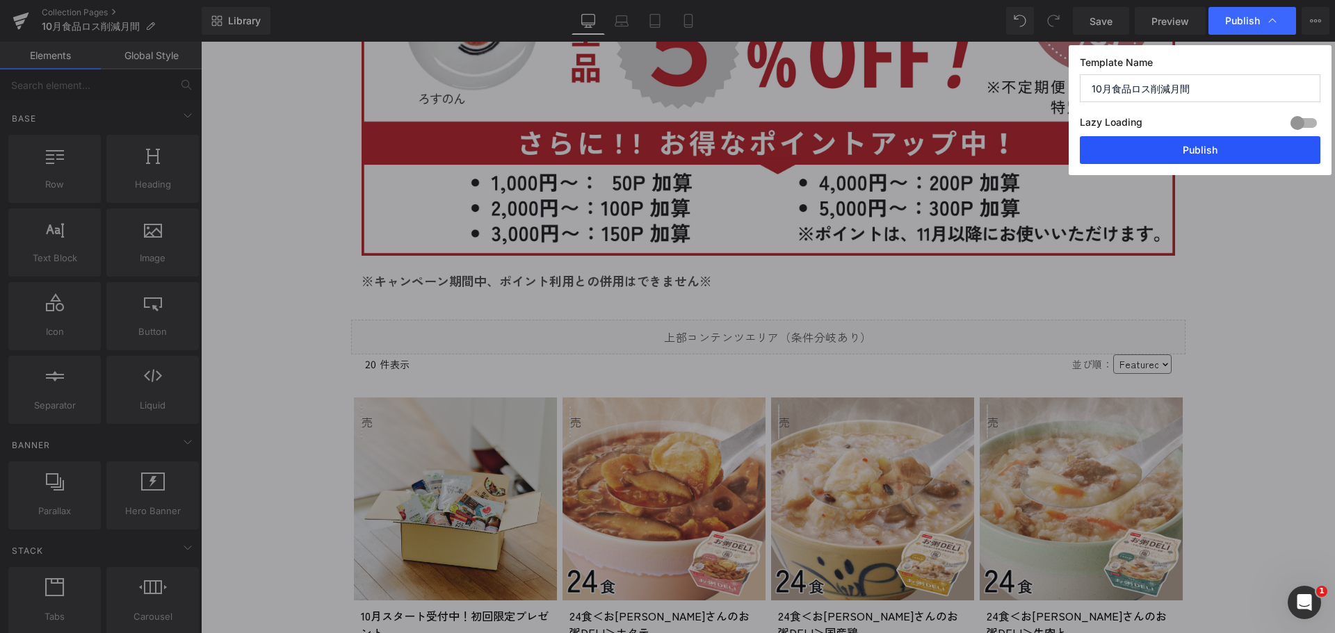
drag, startPoint x: 1255, startPoint y: 147, endPoint x: 140, endPoint y: 1, distance: 1124.5
click at [1255, 147] on button "Publish" at bounding box center [1200, 150] width 241 height 28
